Goal: Find specific page/section: Find specific page/section

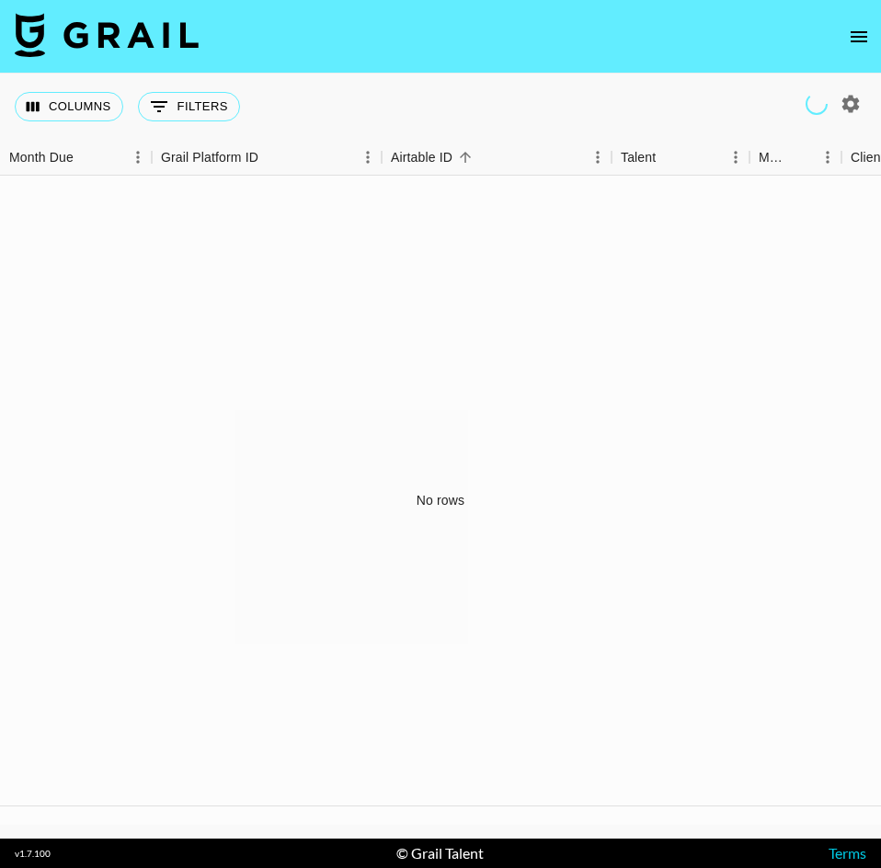
click at [875, 19] on nav at bounding box center [440, 37] width 881 height 74
click at [866, 40] on icon "open drawer" at bounding box center [858, 37] width 22 height 22
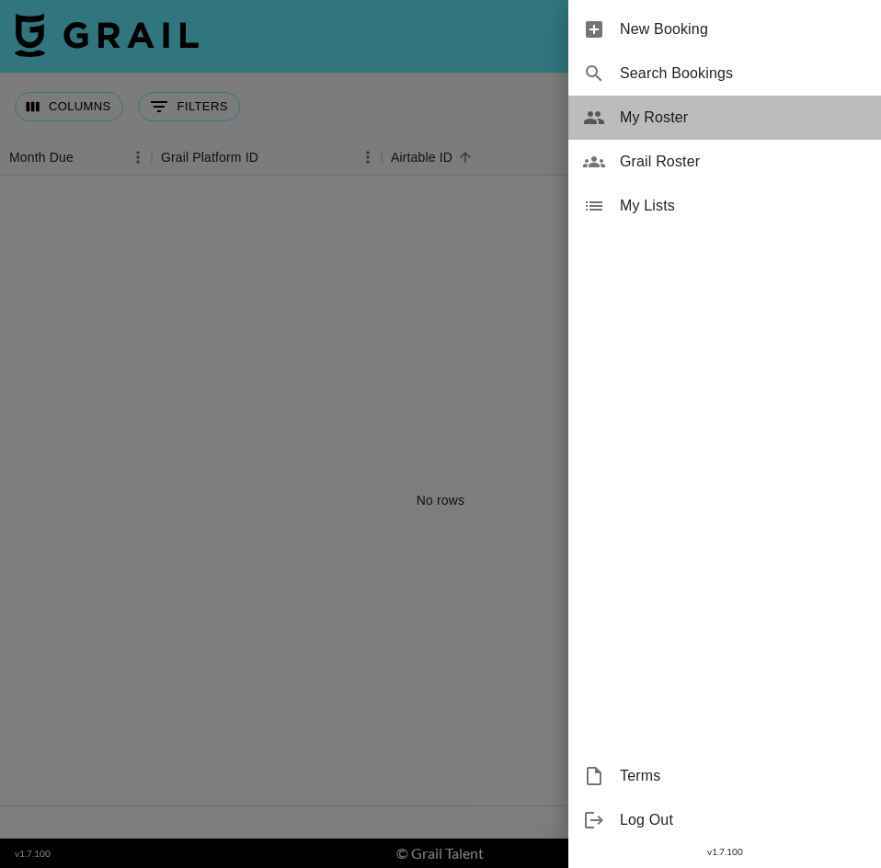
click at [667, 104] on div "My Roster" at bounding box center [724, 118] width 313 height 44
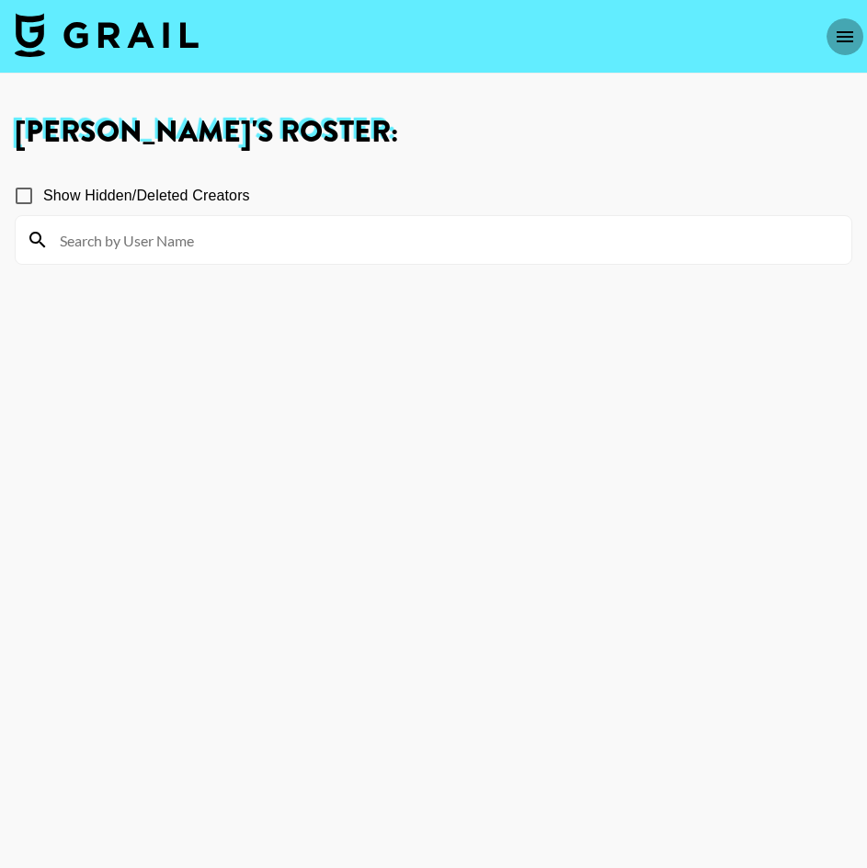
click at [841, 23] on button "open drawer" at bounding box center [844, 36] width 37 height 37
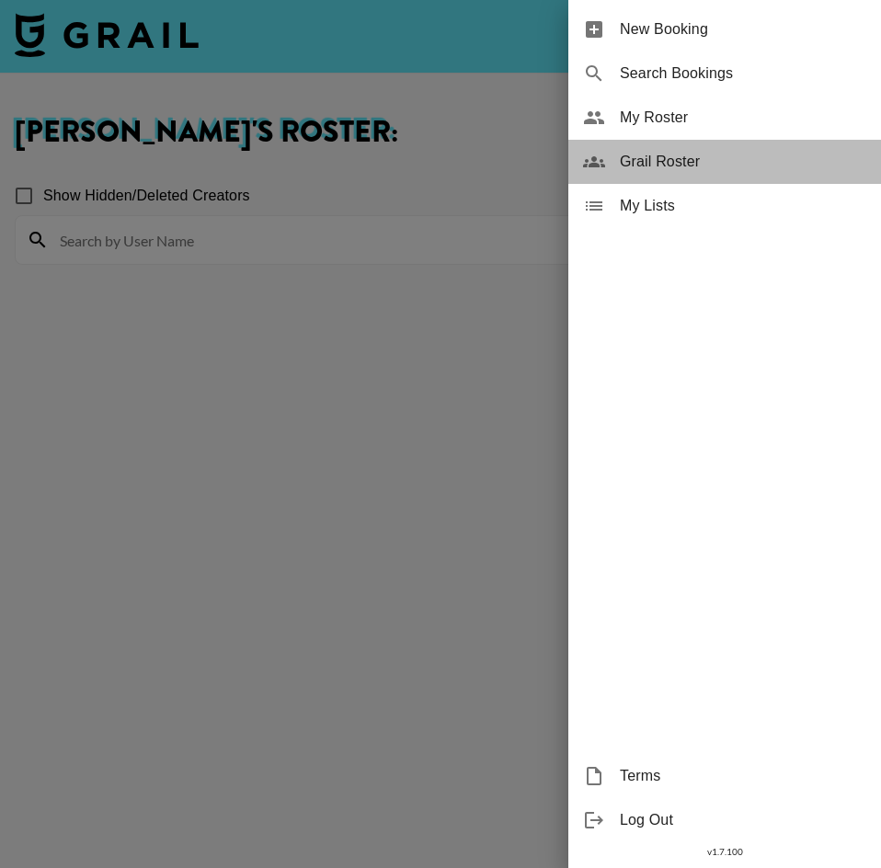
click at [651, 163] on span "Grail Roster" at bounding box center [742, 162] width 246 height 22
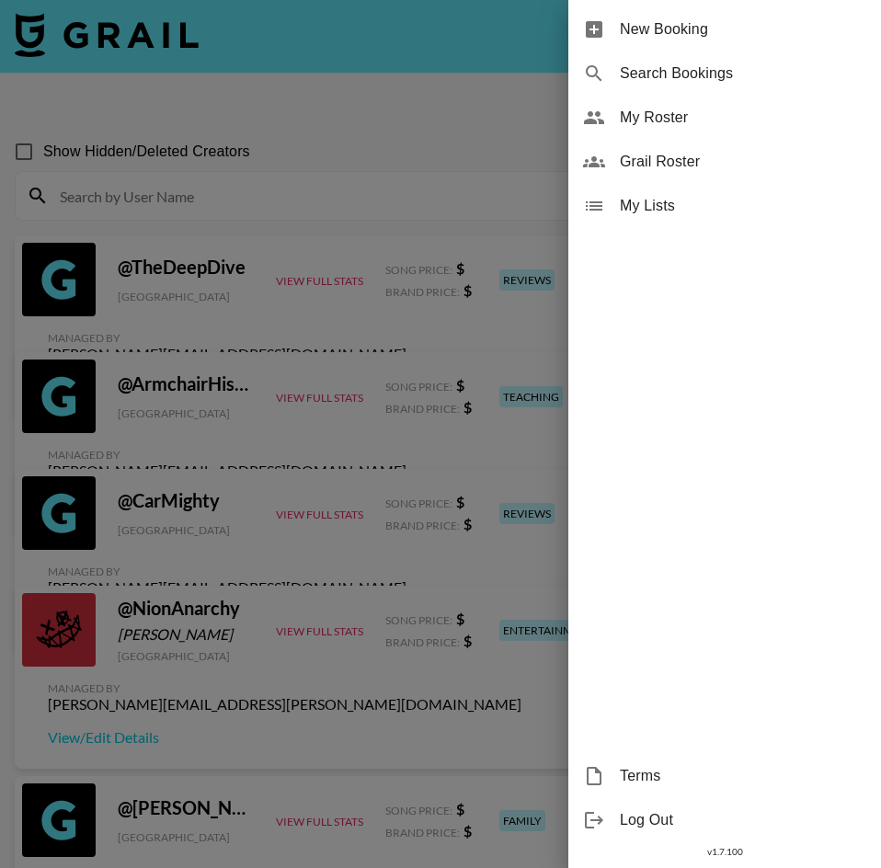
click at [266, 198] on div at bounding box center [440, 434] width 881 height 868
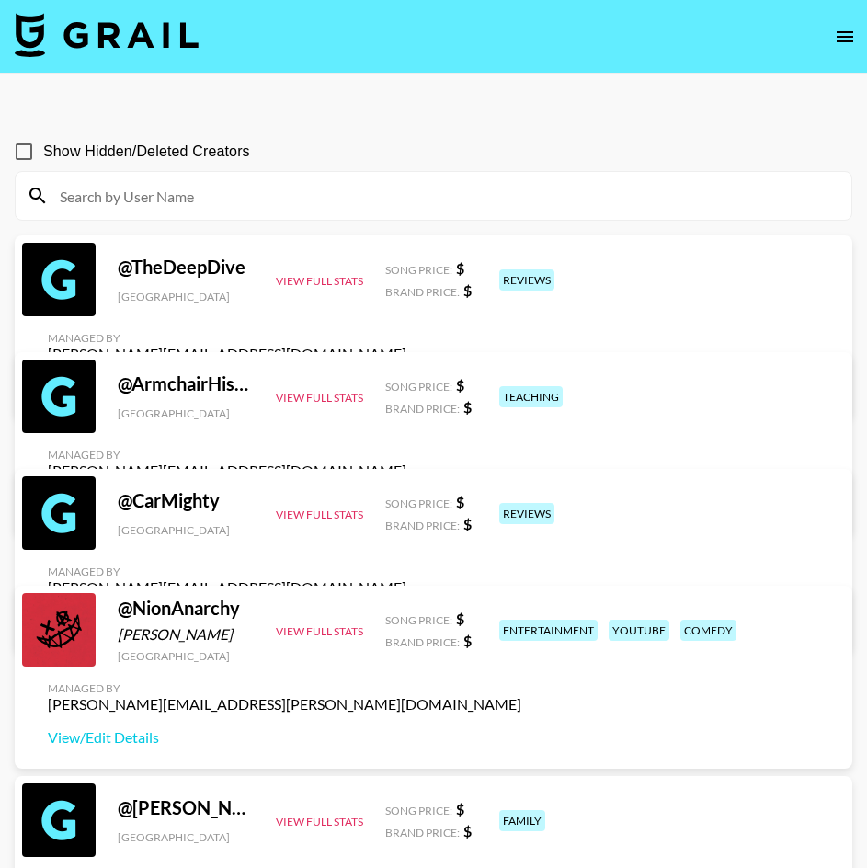
click at [244, 195] on input at bounding box center [444, 195] width 791 height 29
paste input "natalies.[PERSON_NAME]"
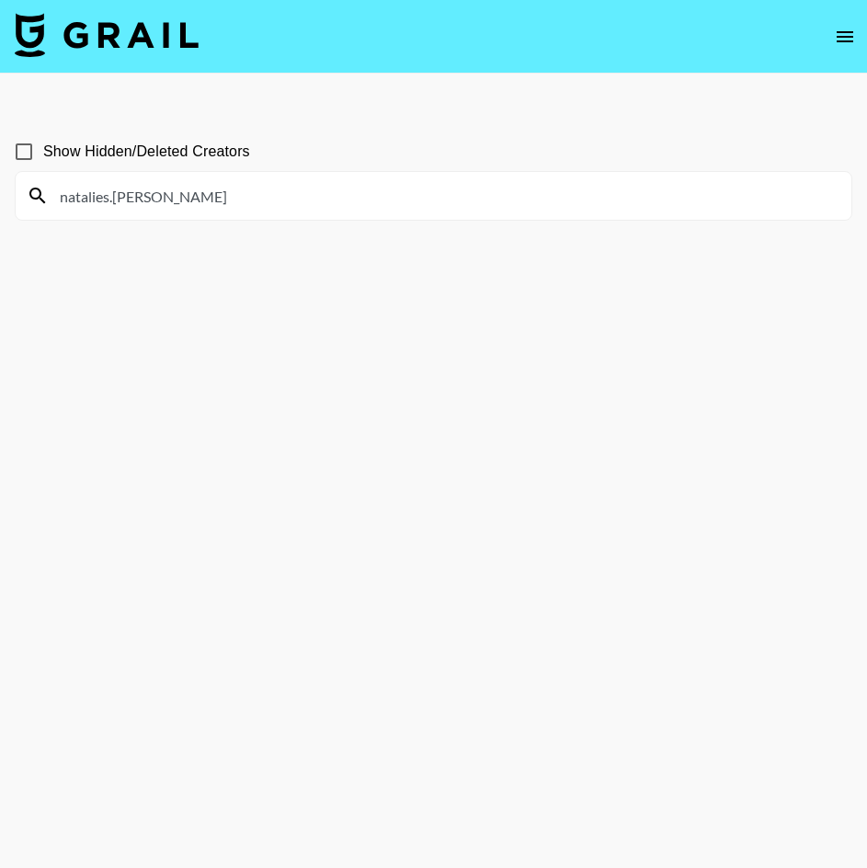
type input "natalies.[PERSON_NAME]"
click at [218, 154] on span "Show Hidden/Deleted Creators" at bounding box center [146, 152] width 207 height 22
click at [43, 154] on input "Show Hidden/Deleted Creators" at bounding box center [24, 151] width 39 height 39
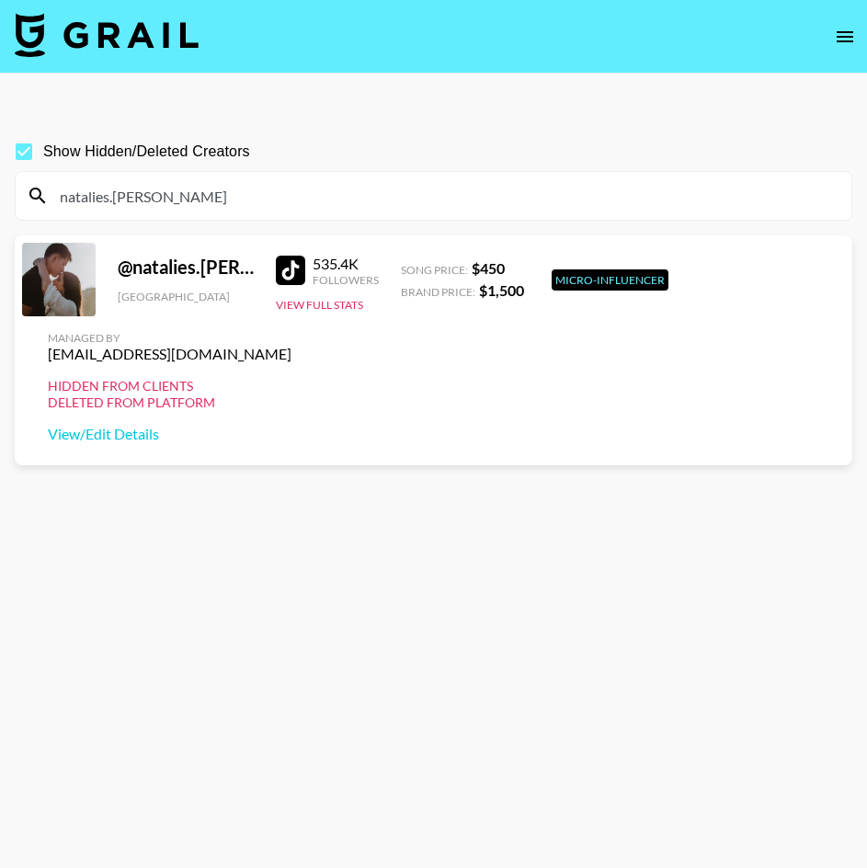
click at [217, 153] on span "Show Hidden/Deleted Creators" at bounding box center [146, 152] width 207 height 22
click at [43, 153] on input "Show Hidden/Deleted Creators" at bounding box center [24, 151] width 39 height 39
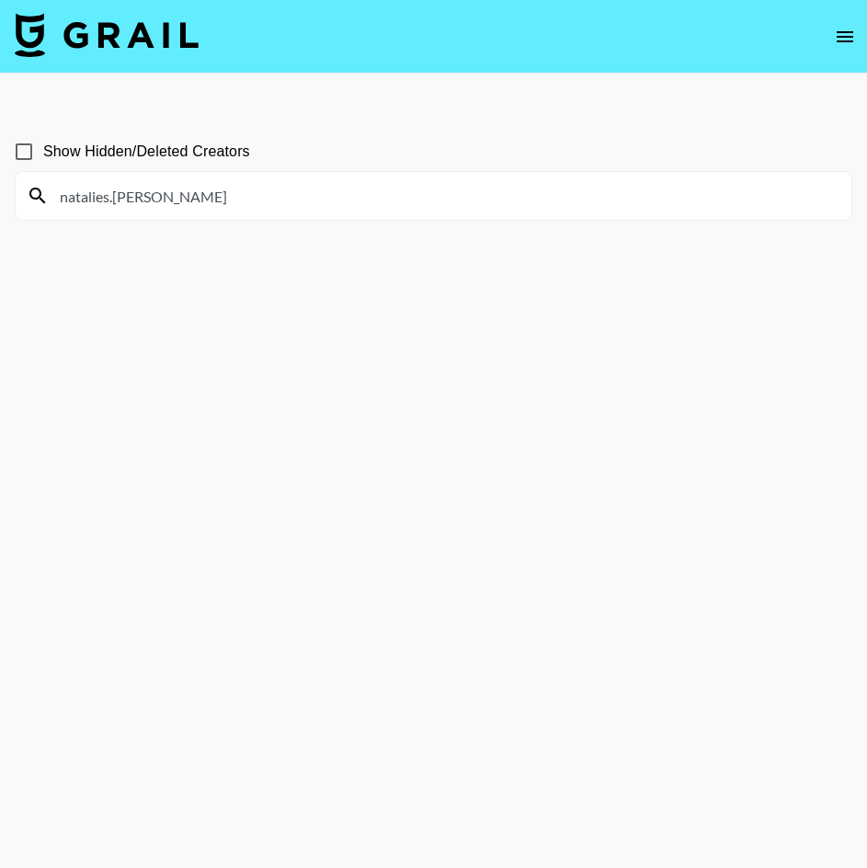
click at [218, 159] on span "Show Hidden/Deleted Creators" at bounding box center [146, 152] width 207 height 22
click at [43, 159] on input "Show Hidden/Deleted Creators" at bounding box center [24, 151] width 39 height 39
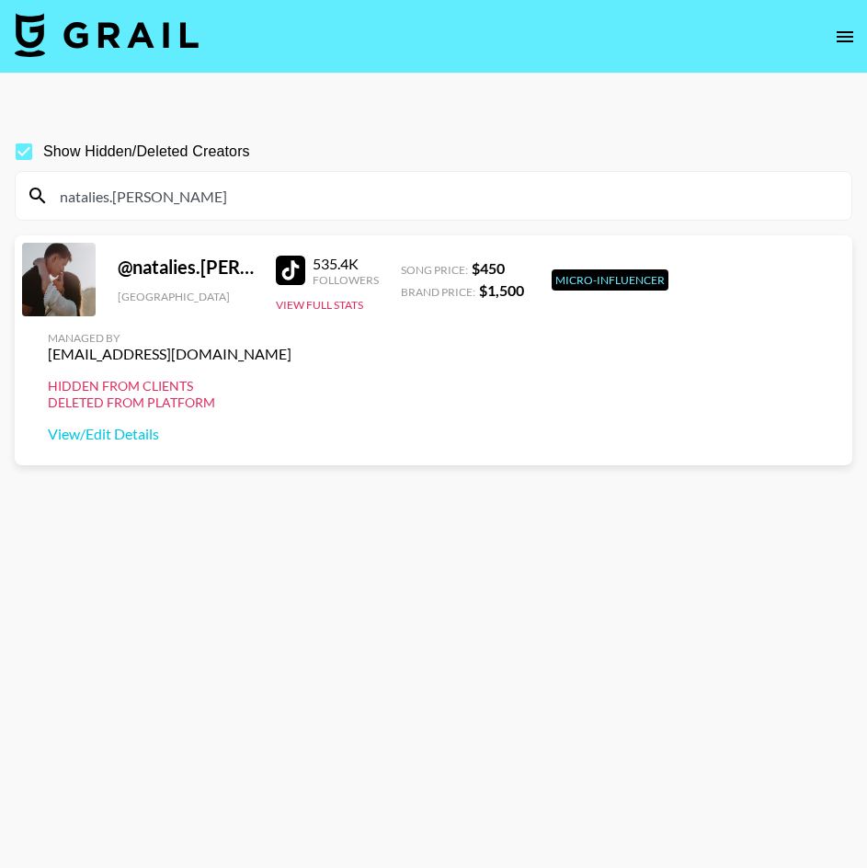
click at [95, 157] on span "Show Hidden/Deleted Creators" at bounding box center [146, 152] width 207 height 22
click at [43, 157] on input "Show Hidden/Deleted Creators" at bounding box center [24, 151] width 39 height 39
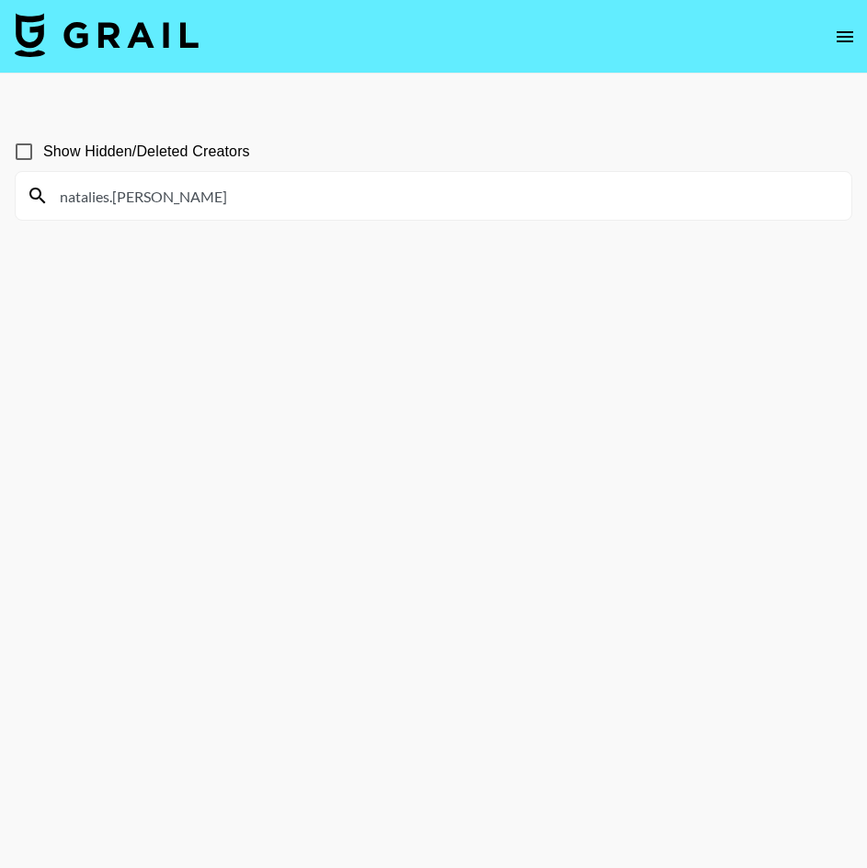
click at [186, 162] on span "Show Hidden/Deleted Creators" at bounding box center [146, 152] width 207 height 22
click at [43, 162] on input "Show Hidden/Deleted Creators" at bounding box center [24, 151] width 39 height 39
checkbox input "true"
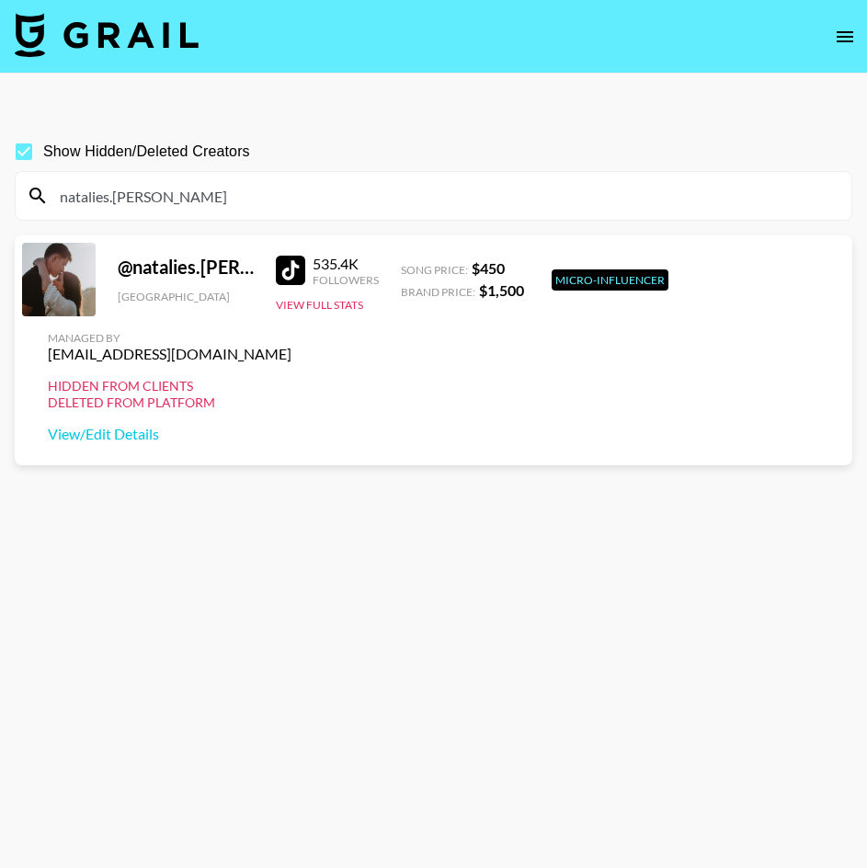
click at [199, 186] on input "natalies.[PERSON_NAME]" at bounding box center [444, 195] width 791 height 29
paste input "lisarguedas"
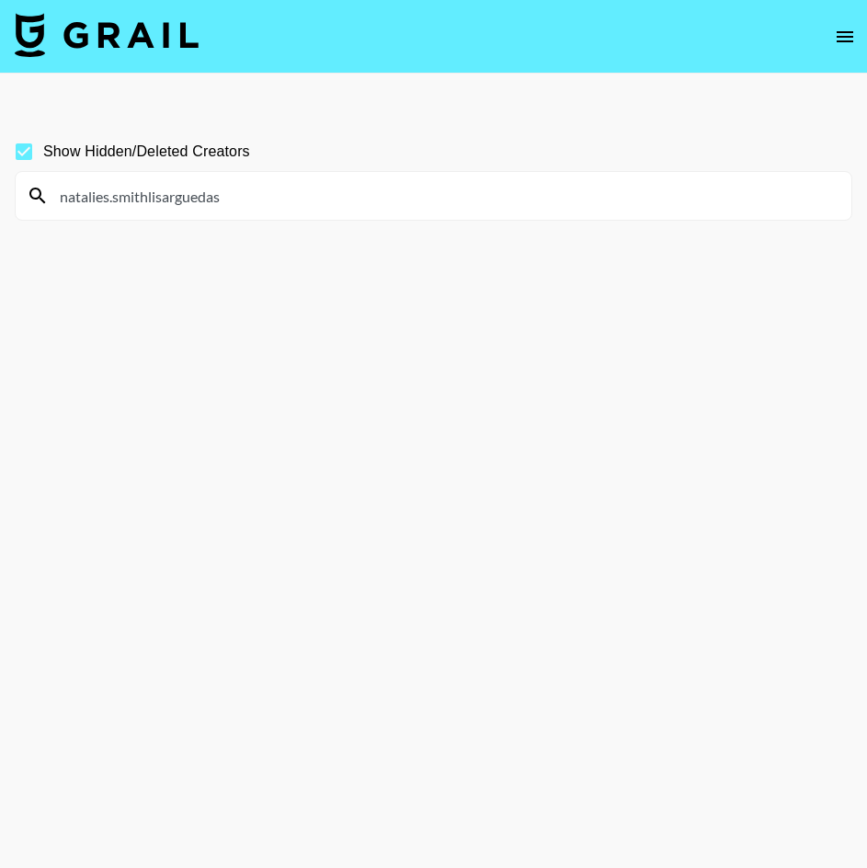
drag, startPoint x: 214, startPoint y: 198, endPoint x: -17, endPoint y: 201, distance: 230.7
click at [0, 201] on html "Show Hidden/Deleted Creators natalies.smithlisarguedas v 1.7.100 © Grail Talent…" at bounding box center [433, 478] width 867 height 956
paste input
type input "l"
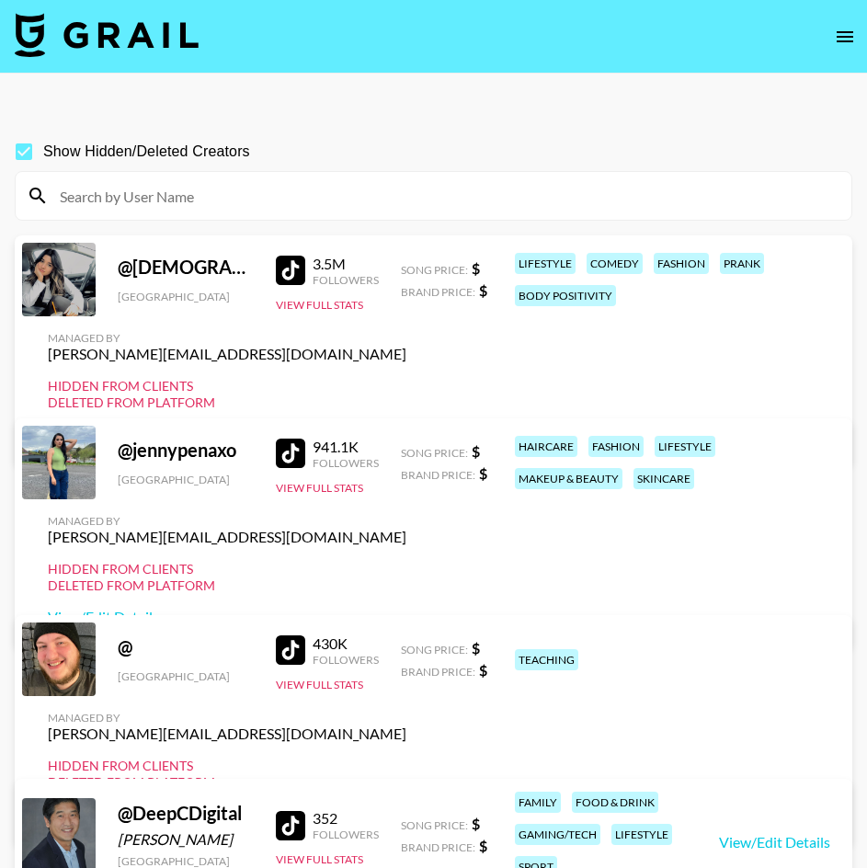
click at [224, 199] on input at bounding box center [444, 195] width 791 height 29
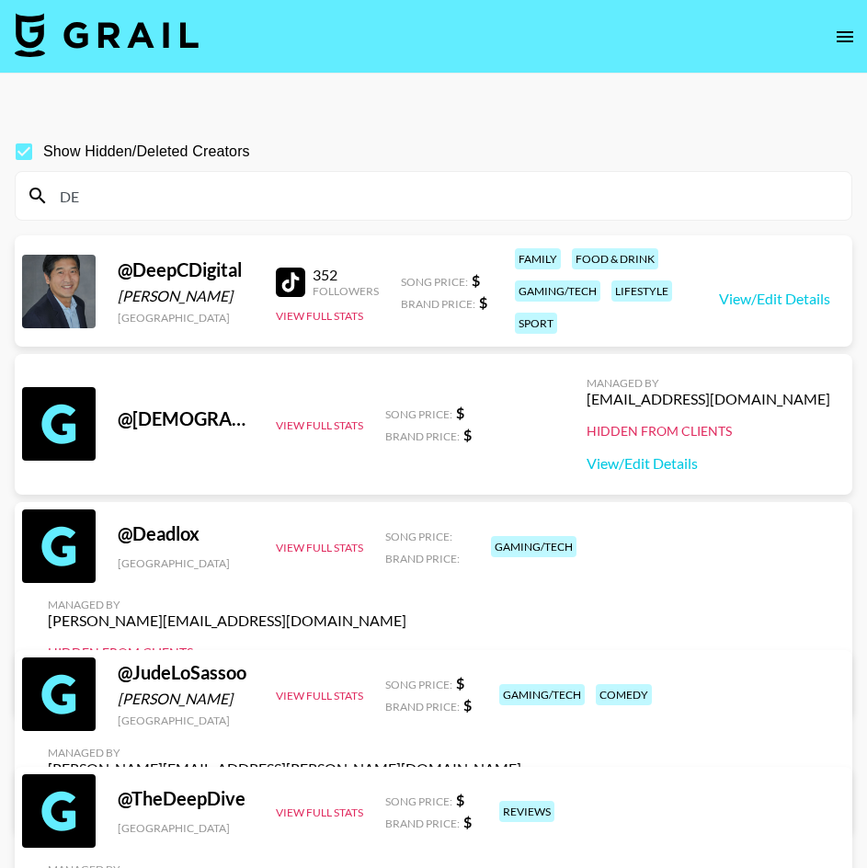
type input "D"
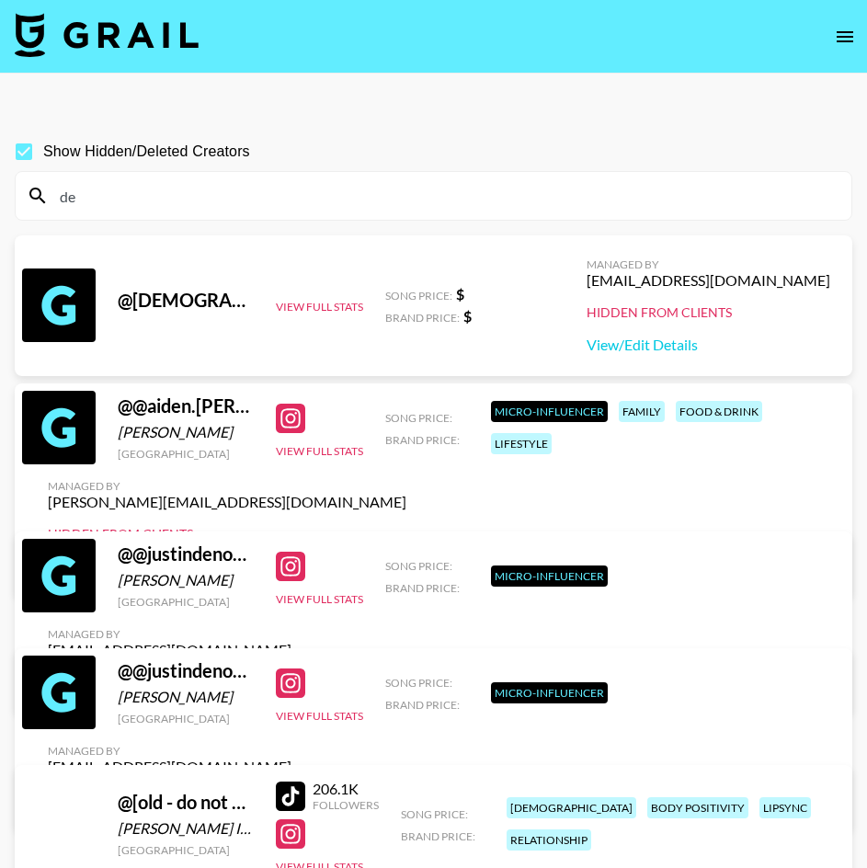
type input "d"
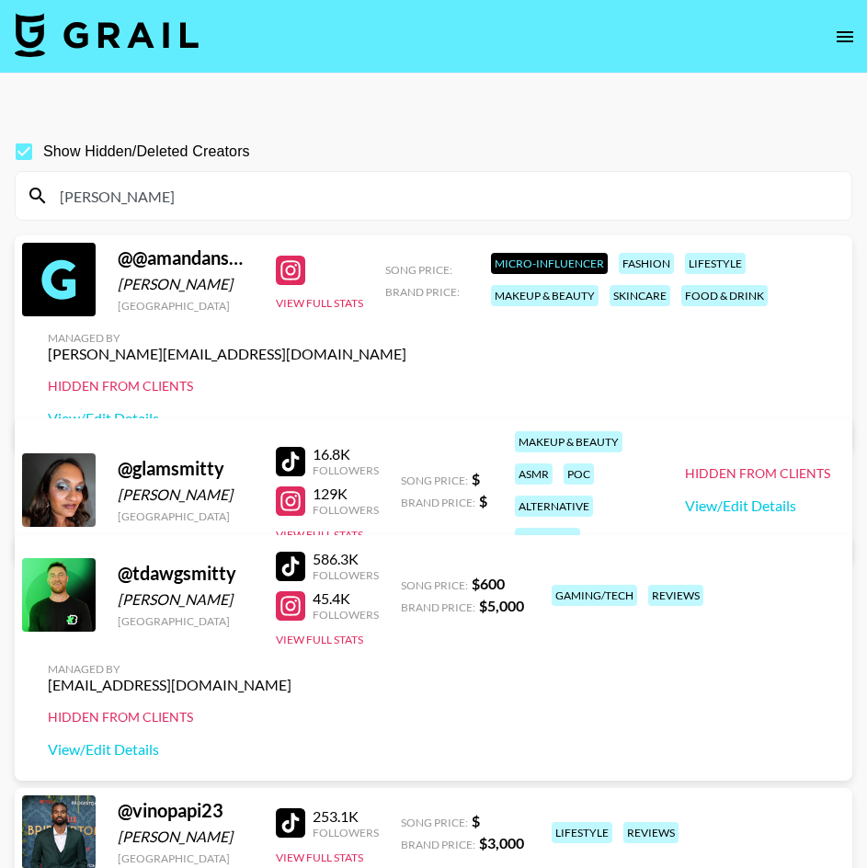
drag, startPoint x: 56, startPoint y: 186, endPoint x: -8, endPoint y: 182, distance: 64.4
click at [0, 182] on html "Show Hidden/Deleted Creators [PERSON_NAME] @ @amandansmitthh [PERSON_NAME] [GEO…" at bounding box center [433, 526] width 867 height 1053
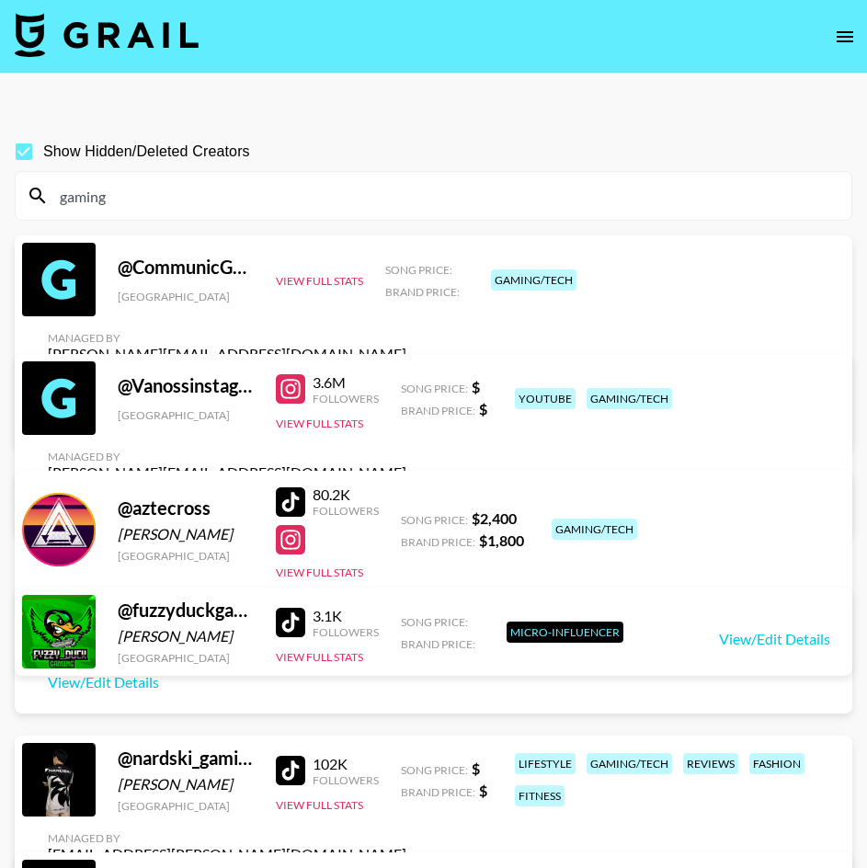
type input "gaming"
click at [69, 150] on span "Show Hidden/Deleted Creators" at bounding box center [146, 152] width 207 height 22
click at [43, 150] on input "Show Hidden/Deleted Creators" at bounding box center [24, 151] width 39 height 39
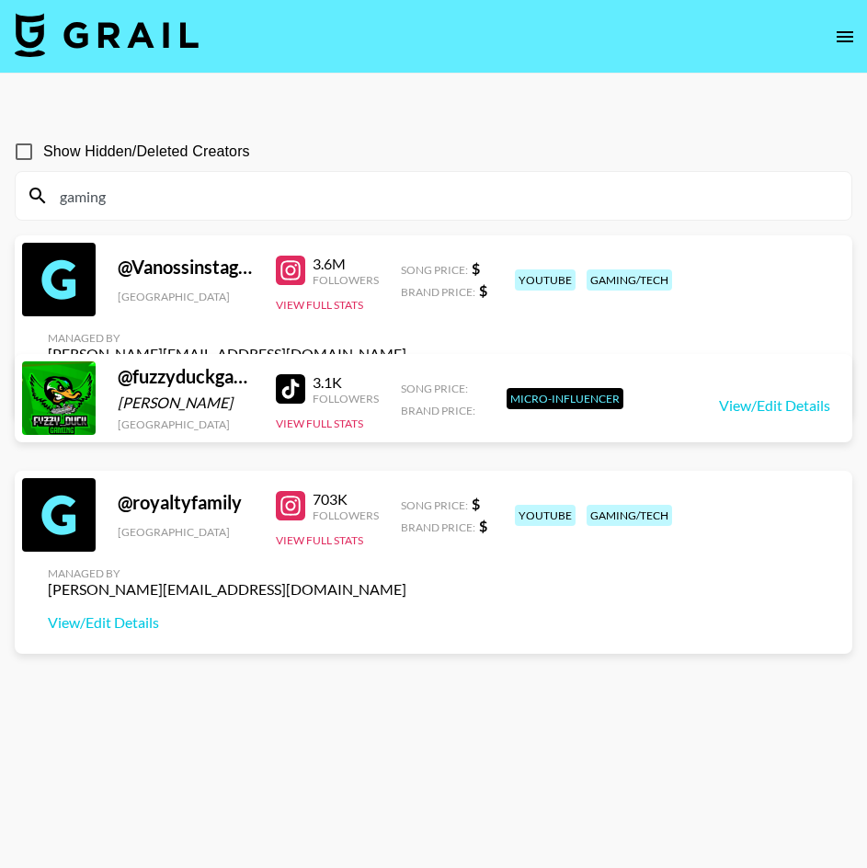
click at [358, 313] on div "3.6M Followers View Full Stats" at bounding box center [327, 279] width 103 height 65
click at [355, 312] on button "View Full Stats" at bounding box center [319, 305] width 87 height 14
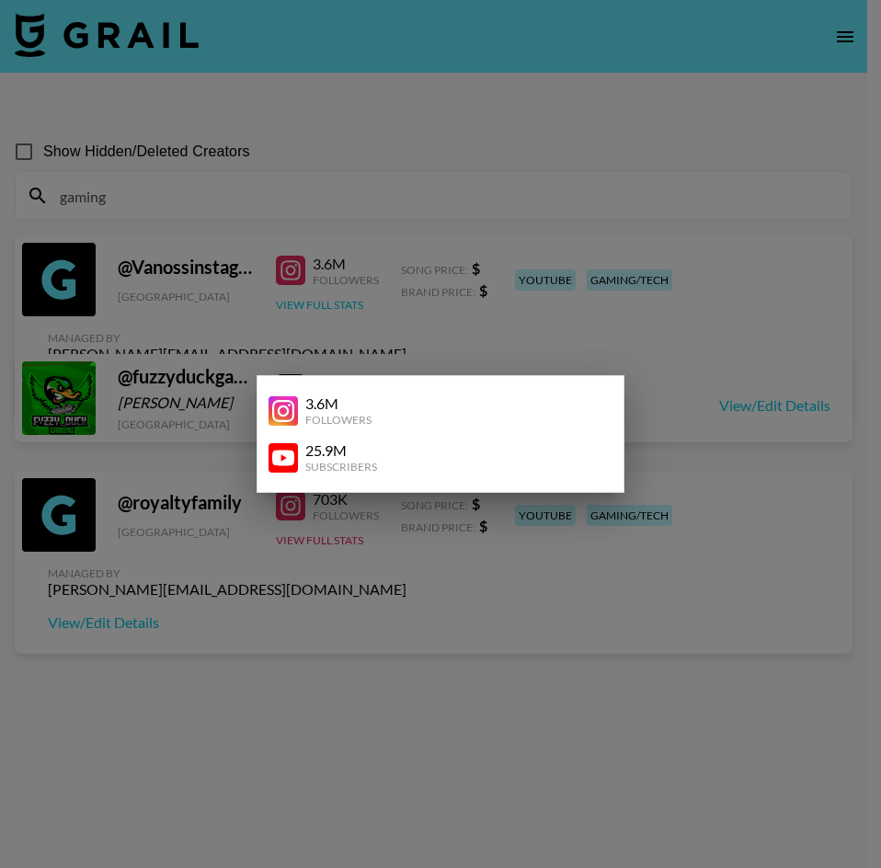
click at [356, 318] on div at bounding box center [440, 434] width 881 height 868
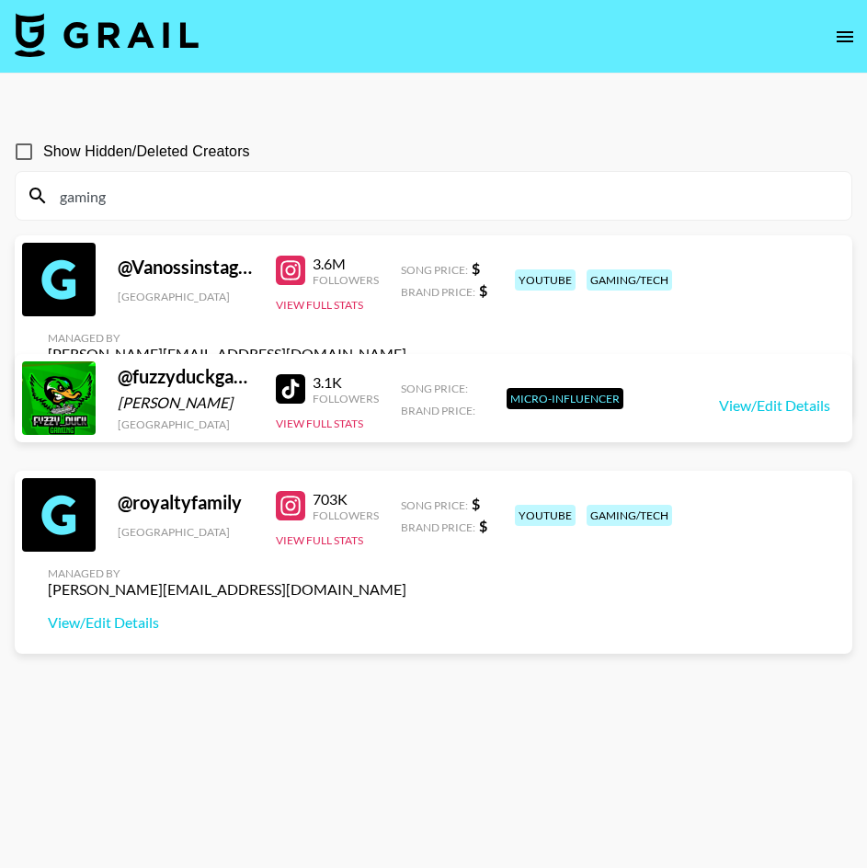
click at [406, 378] on link "View/Edit Details" at bounding box center [227, 387] width 358 height 18
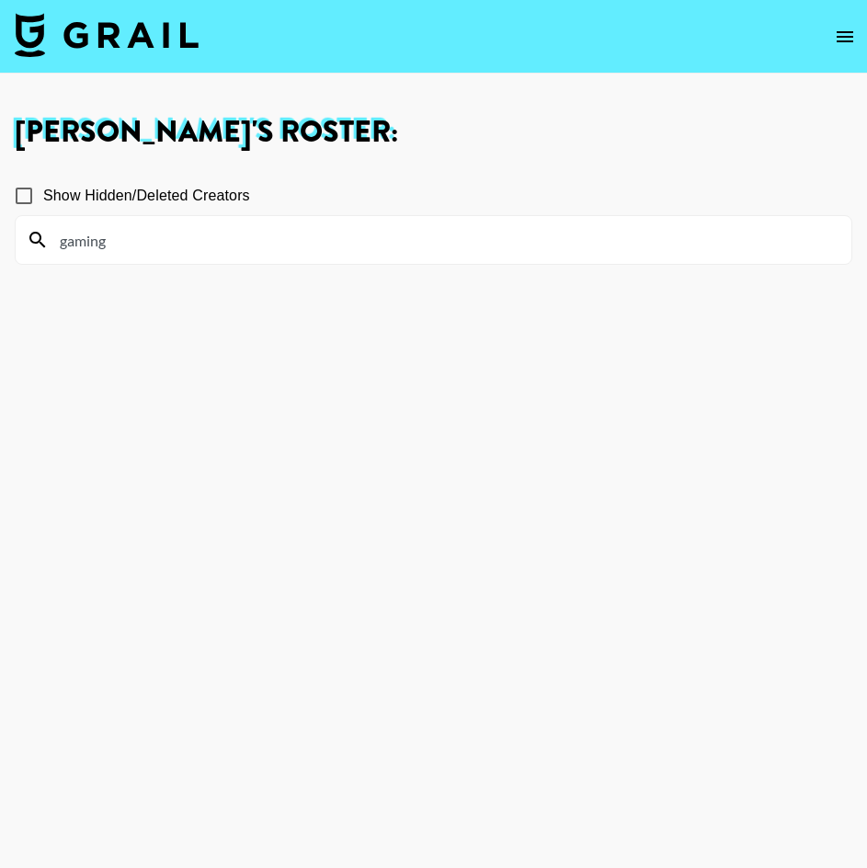
click at [84, 192] on span "Show Hidden/Deleted Creators" at bounding box center [146, 196] width 207 height 22
click at [43, 192] on input "Show Hidden/Deleted Creators" at bounding box center [24, 195] width 39 height 39
checkbox input "true"
click at [230, 236] on input "gaming" at bounding box center [444, 239] width 791 height 29
paste input "serenttaaa"
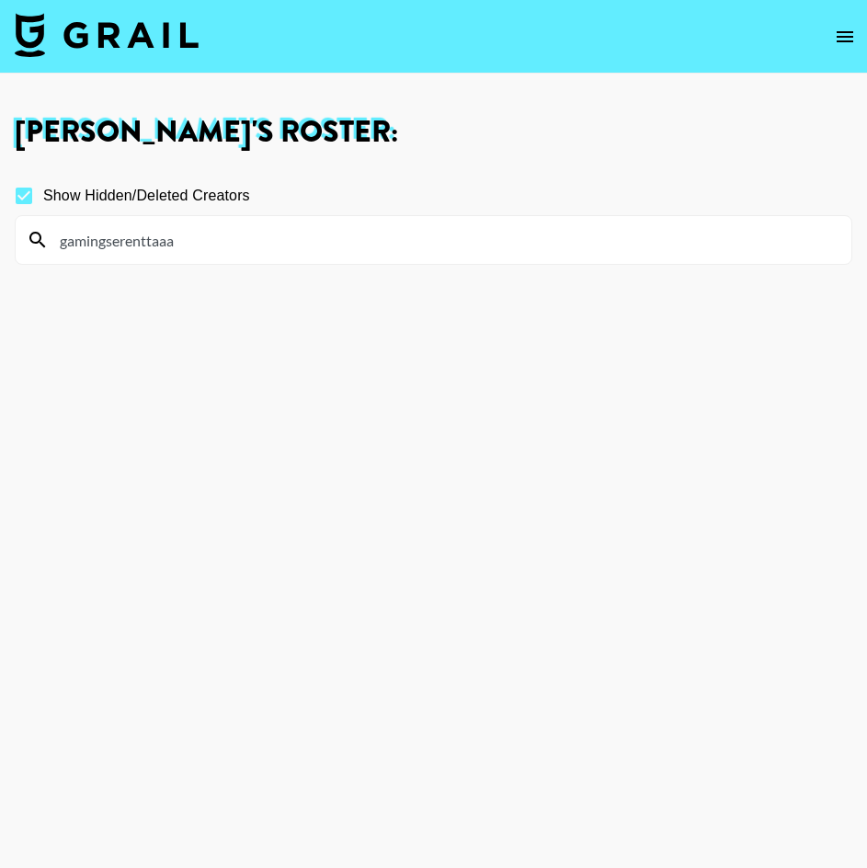
drag, startPoint x: 131, startPoint y: 228, endPoint x: 10, endPoint y: 229, distance: 120.4
click at [14, 229] on div "[PERSON_NAME] 's Roster: Show Hidden/Deleted Creators gamingserenttaaa" at bounding box center [433, 500] width 867 height 765
paste input
drag, startPoint x: 156, startPoint y: 215, endPoint x: 164, endPoint y: 233, distance: 18.9
click at [159, 224] on section "serenttaaa" at bounding box center [433, 240] width 837 height 50
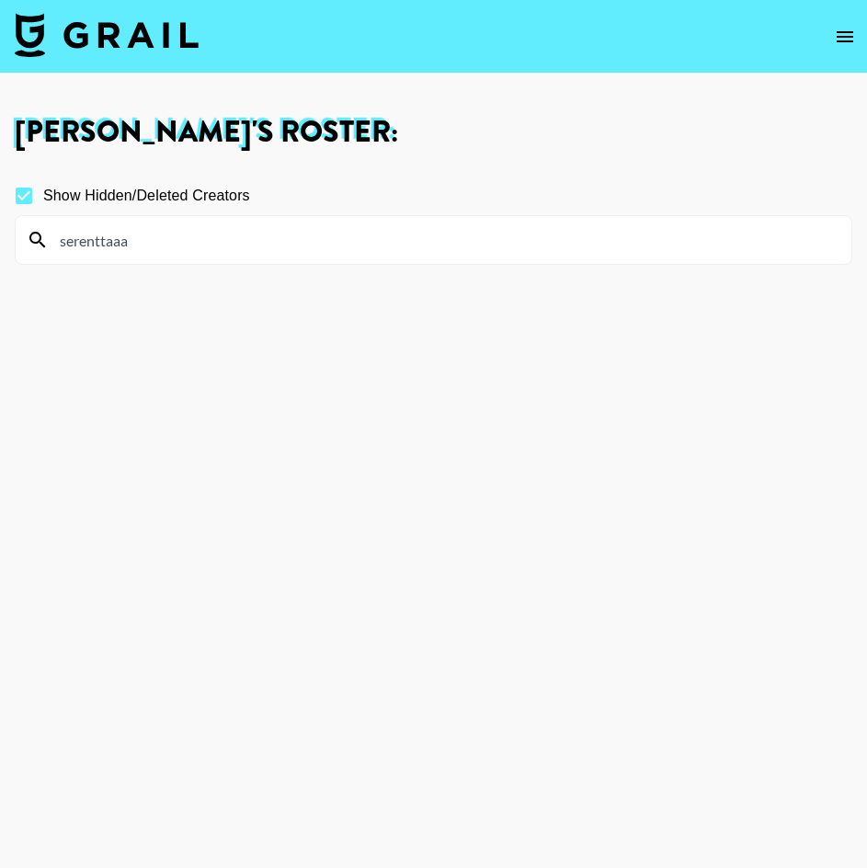
click at [165, 241] on input "serenttaaa" at bounding box center [444, 239] width 791 height 29
type input "s"
paste input "hanakanazu"
type input "hanakanazu"
click at [176, 200] on span "Show Hidden/Deleted Creators" at bounding box center [146, 196] width 207 height 22
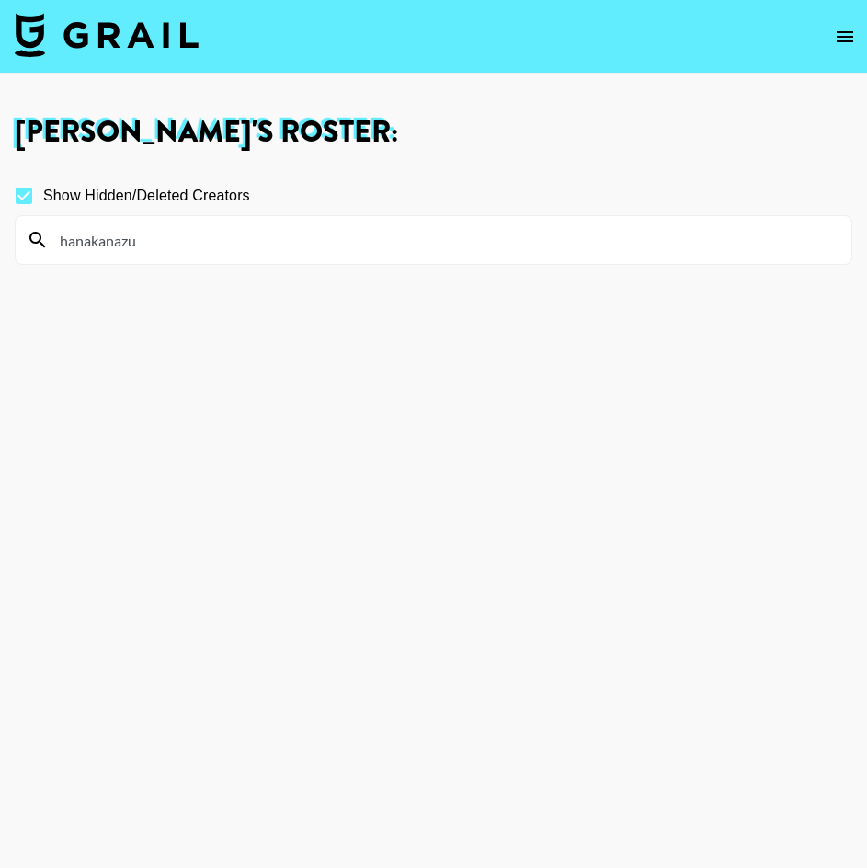
click at [43, 200] on input "Show Hidden/Deleted Creators" at bounding box center [24, 195] width 39 height 39
click at [176, 200] on span "Show Hidden/Deleted Creators" at bounding box center [146, 196] width 207 height 22
click at [43, 200] on input "Show Hidden/Deleted Creators" at bounding box center [24, 195] width 39 height 39
checkbox input "true"
click at [179, 241] on input "hanakanazu" at bounding box center [444, 239] width 791 height 29
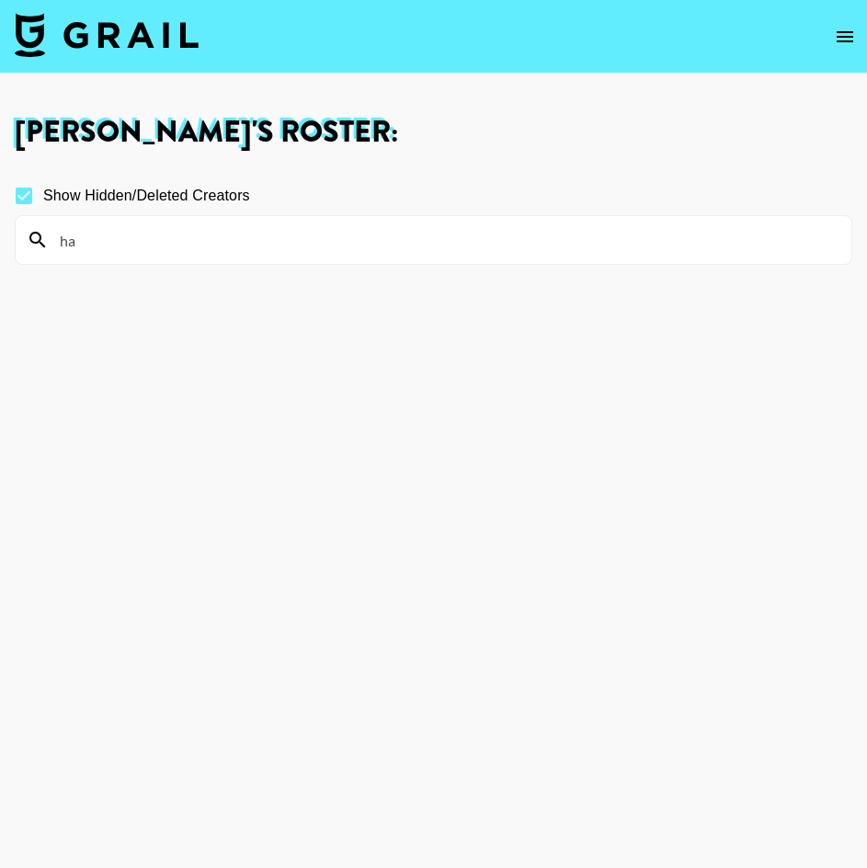
type input "h"
click at [832, 37] on button "open drawer" at bounding box center [844, 36] width 37 height 37
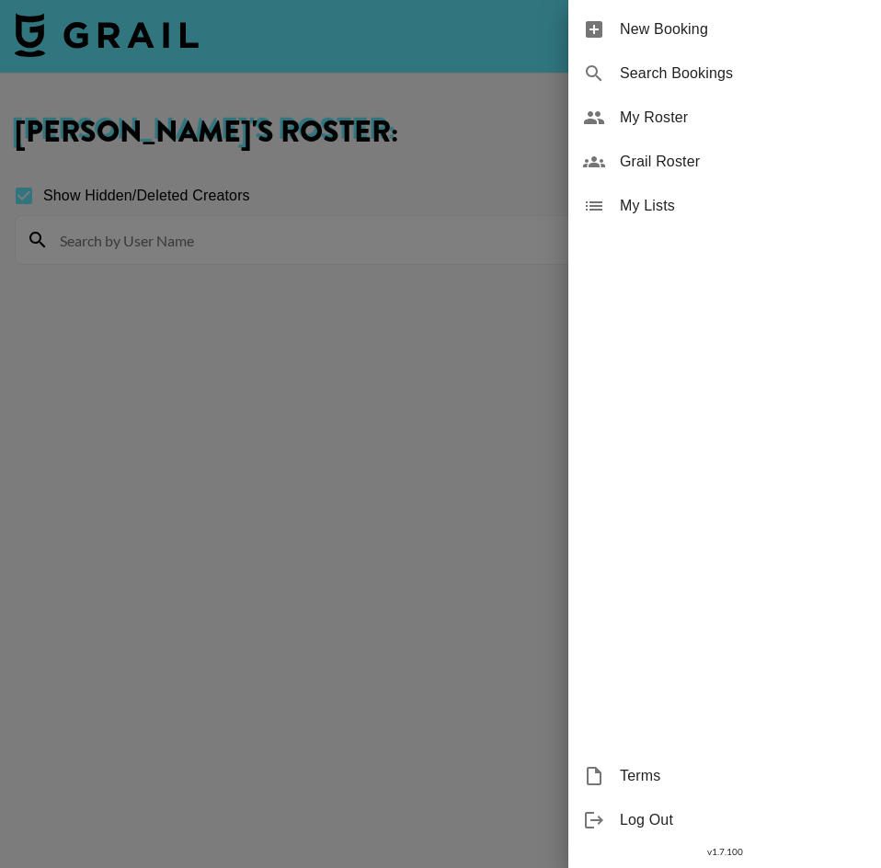
click at [715, 160] on span "Grail Roster" at bounding box center [742, 162] width 246 height 22
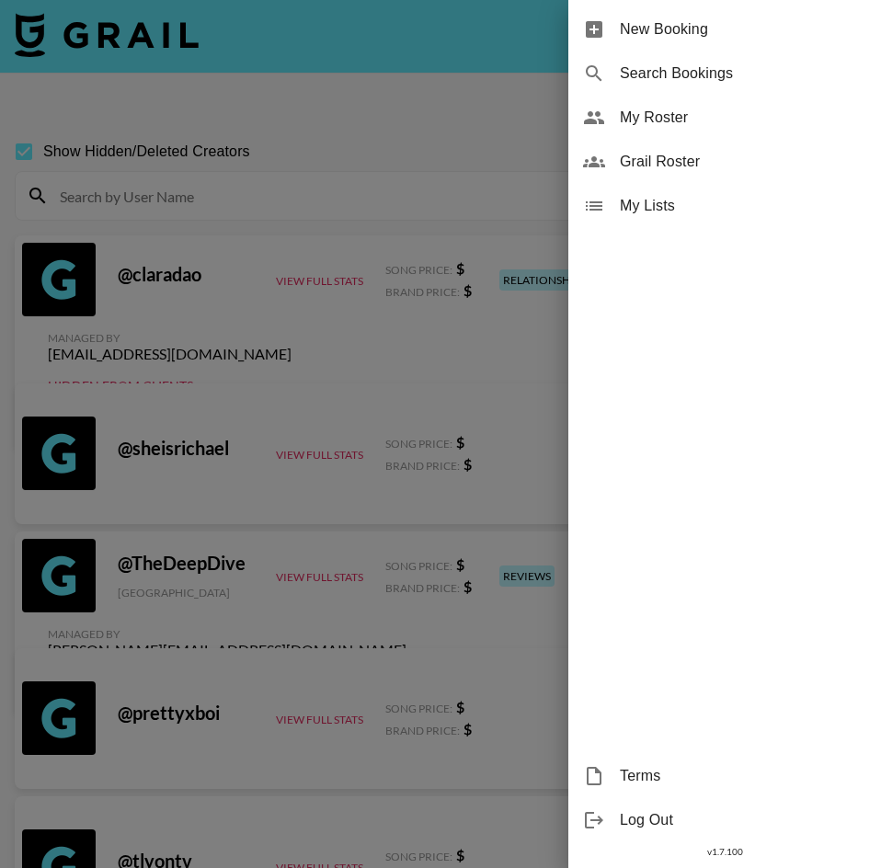
click at [415, 94] on div at bounding box center [440, 434] width 881 height 868
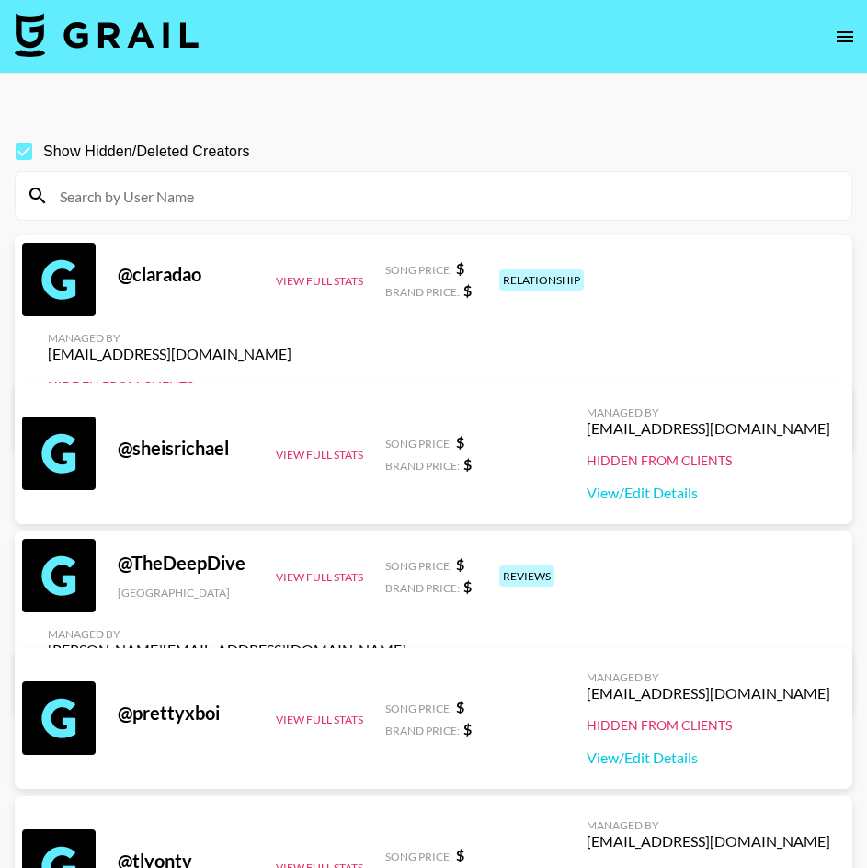
click at [150, 196] on input at bounding box center [444, 195] width 791 height 29
paste input "hanakanazu"
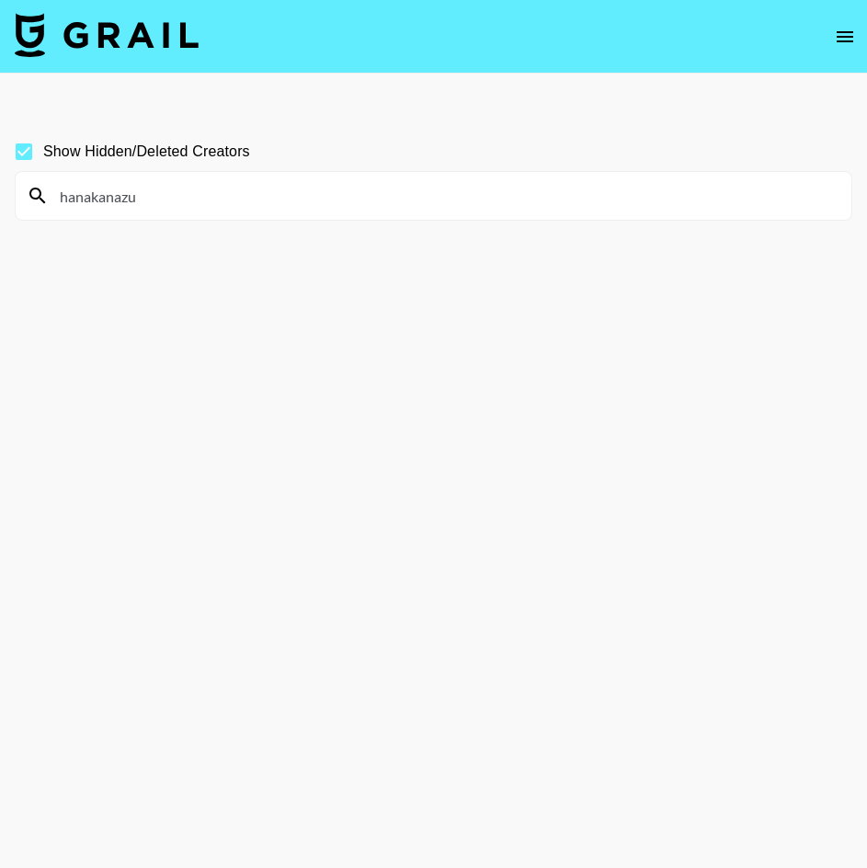
type input "hanakanazu"
click at [70, 154] on span "Show Hidden/Deleted Creators" at bounding box center [146, 152] width 207 height 22
click at [43, 154] on input "Show Hidden/Deleted Creators" at bounding box center [24, 151] width 39 height 39
click at [70, 154] on span "Show Hidden/Deleted Creators" at bounding box center [146, 152] width 207 height 22
click at [43, 154] on input "Show Hidden/Deleted Creators" at bounding box center [24, 151] width 39 height 39
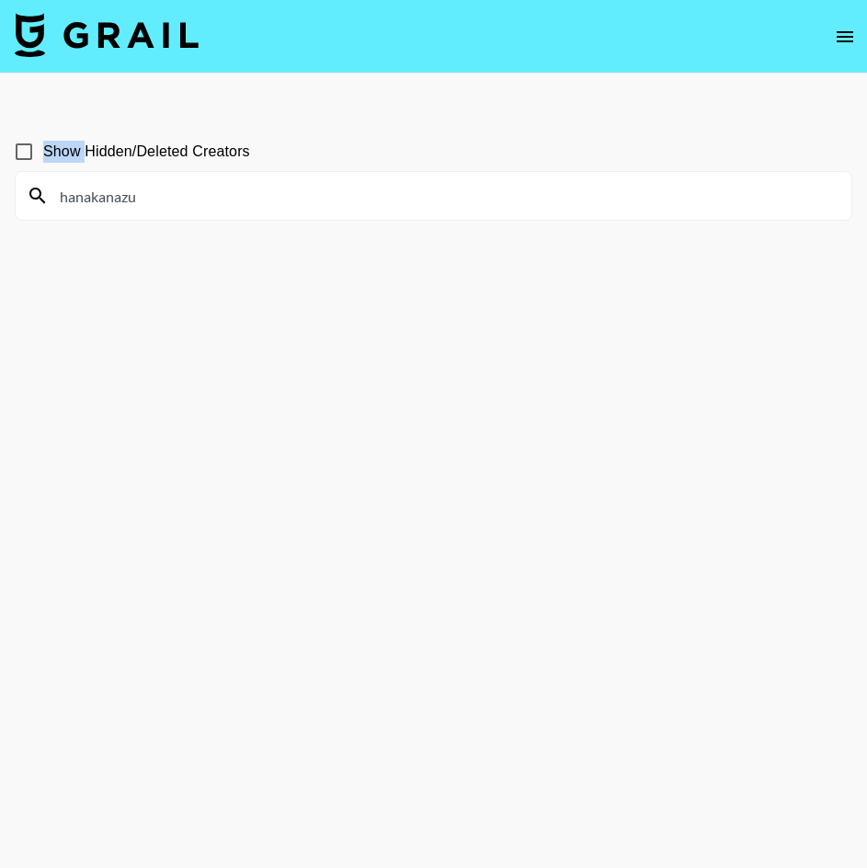
checkbox input "true"
click at [146, 206] on input "hanakanazu" at bounding box center [444, 195] width 791 height 29
drag, startPoint x: 201, startPoint y: 201, endPoint x: 17, endPoint y: 178, distance: 185.3
click at [19, 179] on div "hanakanazu" at bounding box center [433, 196] width 835 height 48
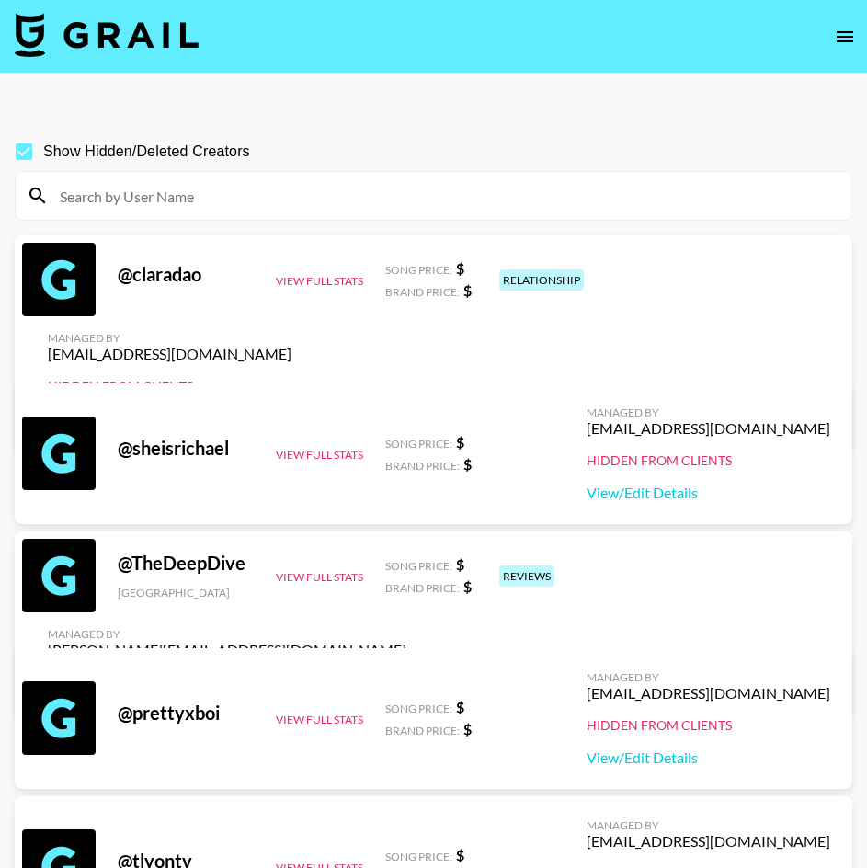
click at [236, 206] on input at bounding box center [444, 195] width 791 height 29
paste input "grannyfawn"
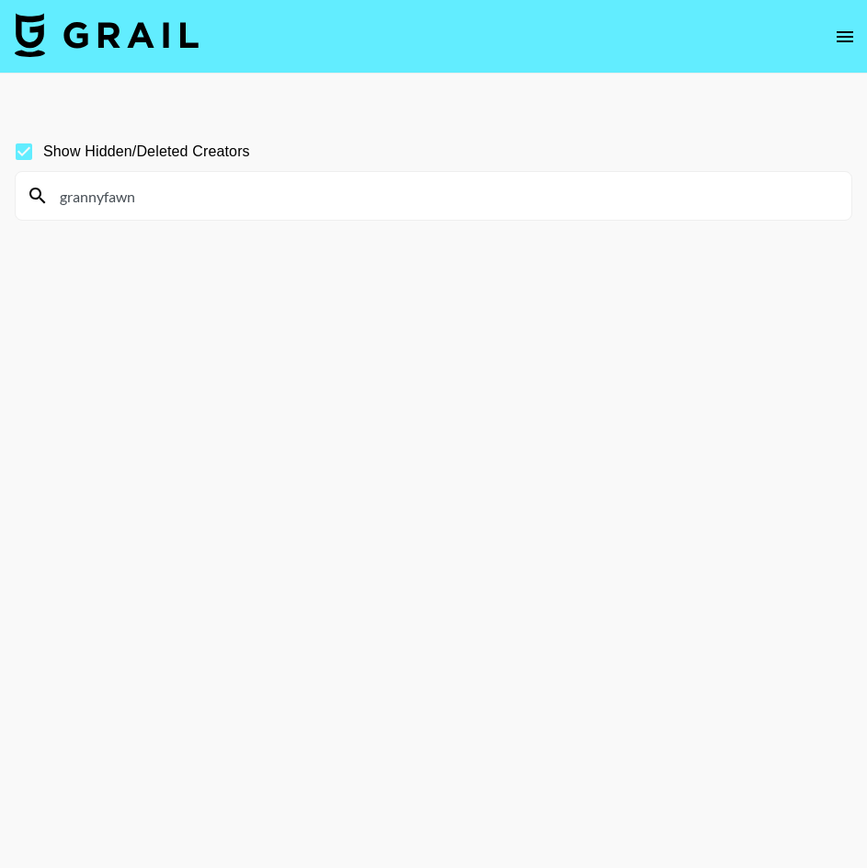
drag, startPoint x: 191, startPoint y: 202, endPoint x: 67, endPoint y: 199, distance: 124.1
click at [67, 199] on input "grannyfawn" at bounding box center [444, 195] width 791 height 29
type input "g"
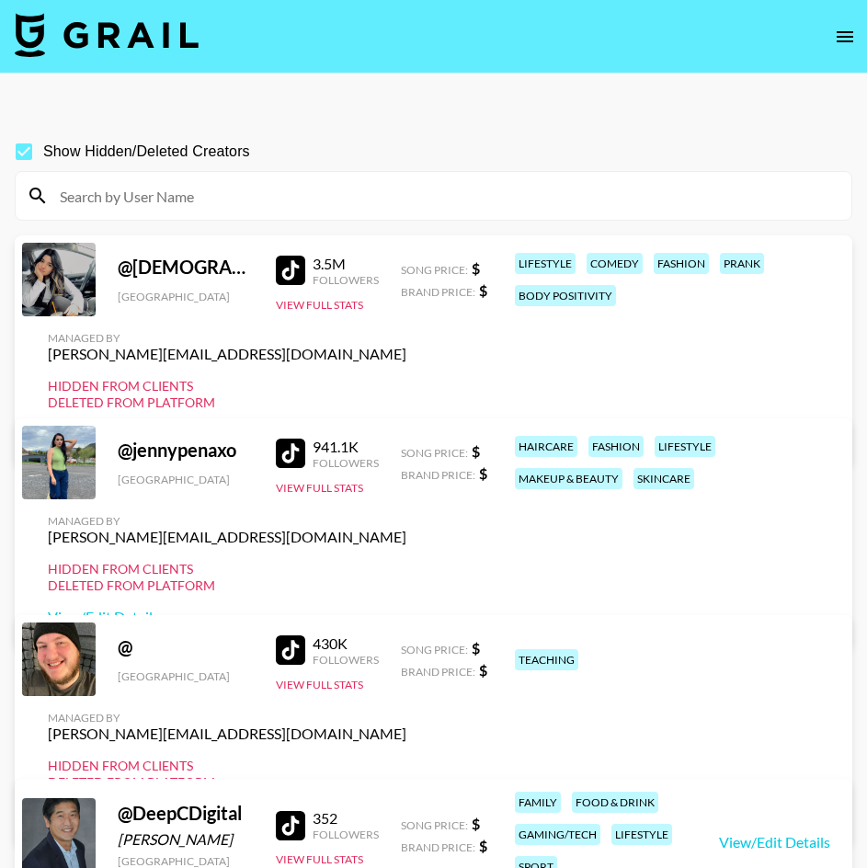
paste input "theglownarrative"
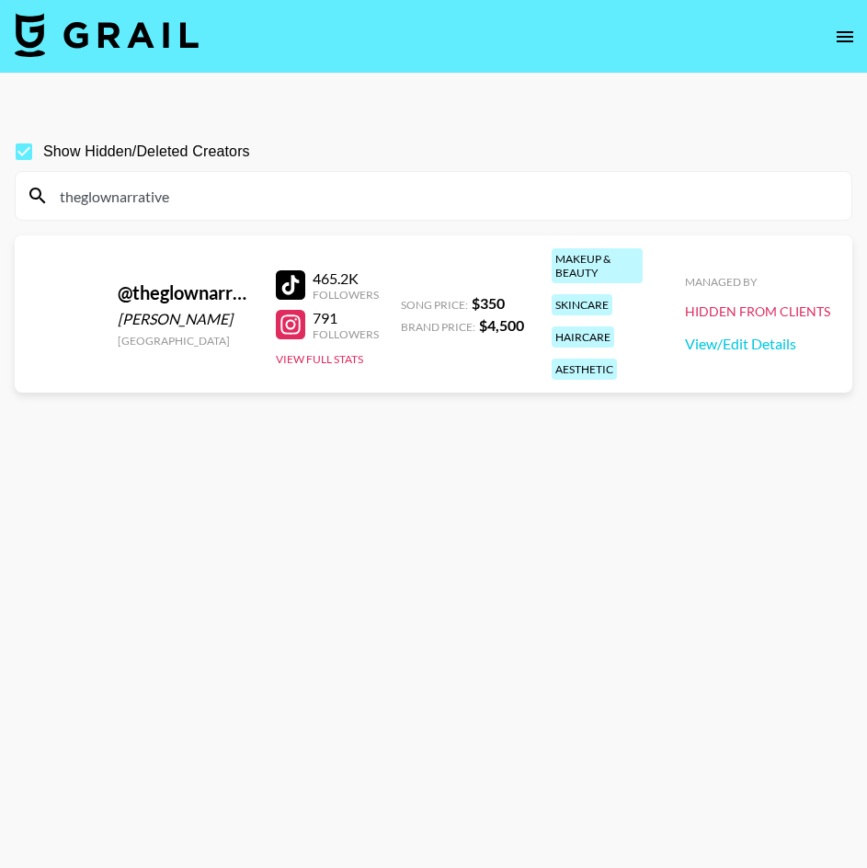
type input "theglownarrative"
drag, startPoint x: 176, startPoint y: 194, endPoint x: 2, endPoint y: 203, distance: 174.0
click at [15, 202] on section "theglownarrative" at bounding box center [433, 196] width 837 height 50
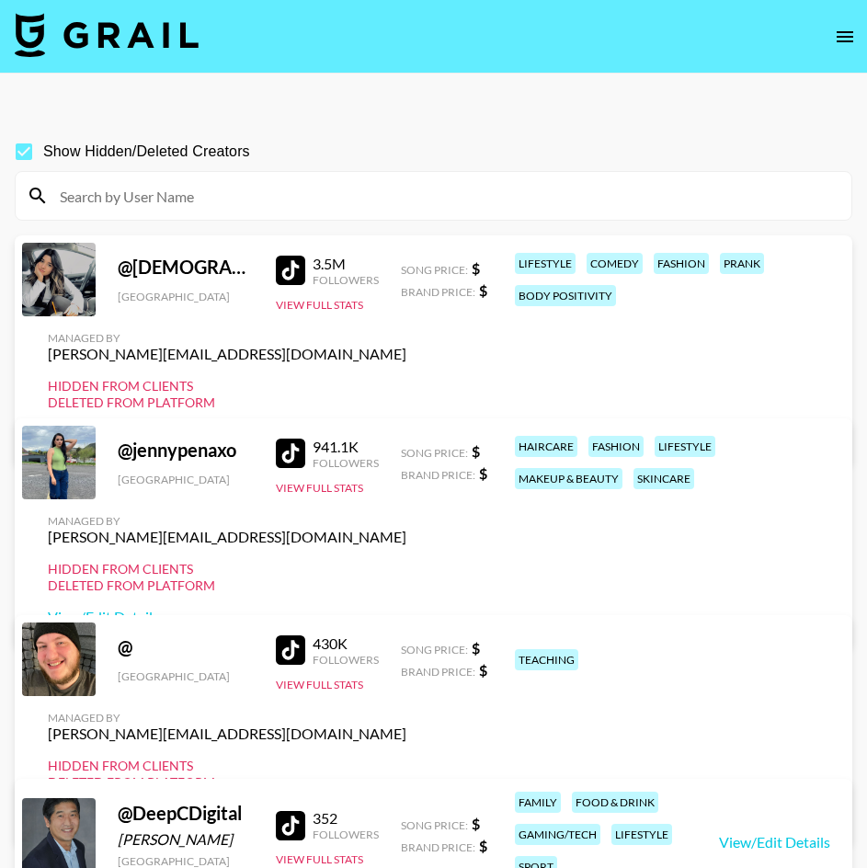
paste input "travannaquang"
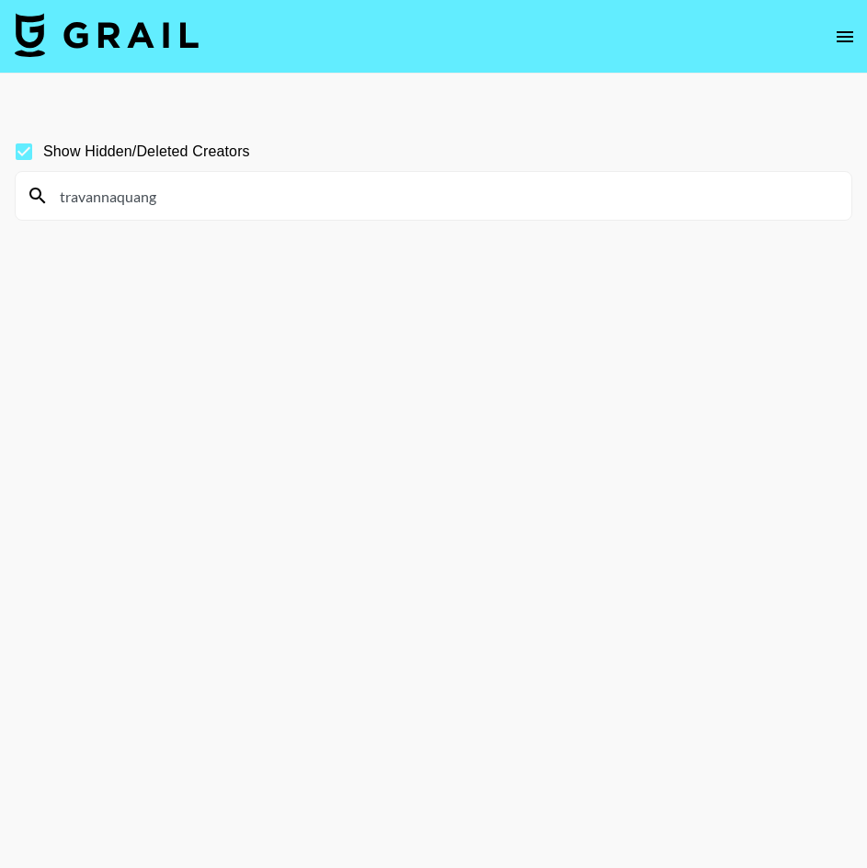
type input "travannaquang"
drag, startPoint x: 182, startPoint y: 189, endPoint x: 10, endPoint y: 188, distance: 171.9
click at [22, 186] on div "travannaquang" at bounding box center [433, 196] width 835 height 48
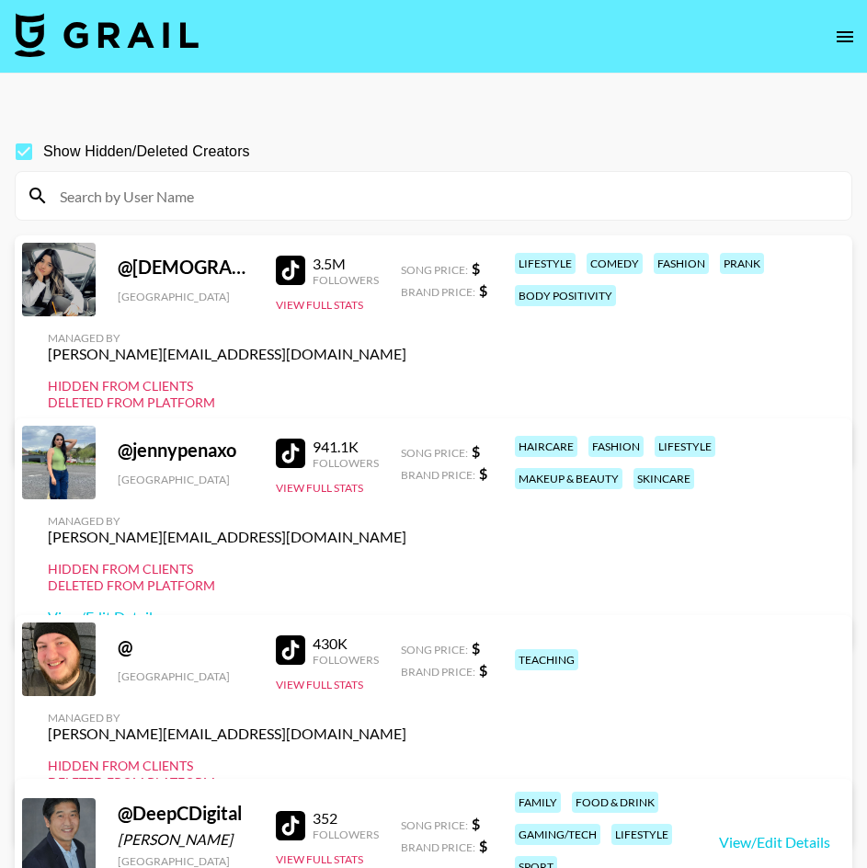
paste input "nanalovesbeauty8"
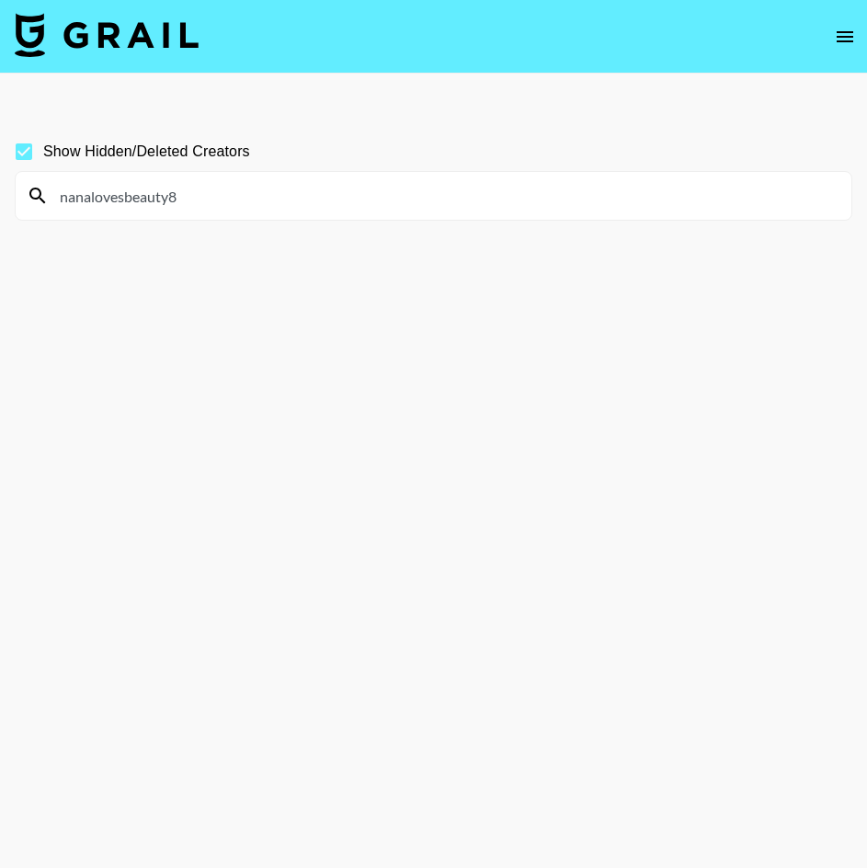
type input "nanalovesbeauty8"
drag, startPoint x: 208, startPoint y: 191, endPoint x: -40, endPoint y: 200, distance: 248.3
click at [0, 200] on html "Show Hidden/Deleted Creators nanalovesbeauty8 v 1.7.100 © Grail Talent Terms" at bounding box center [433, 476] width 867 height 952
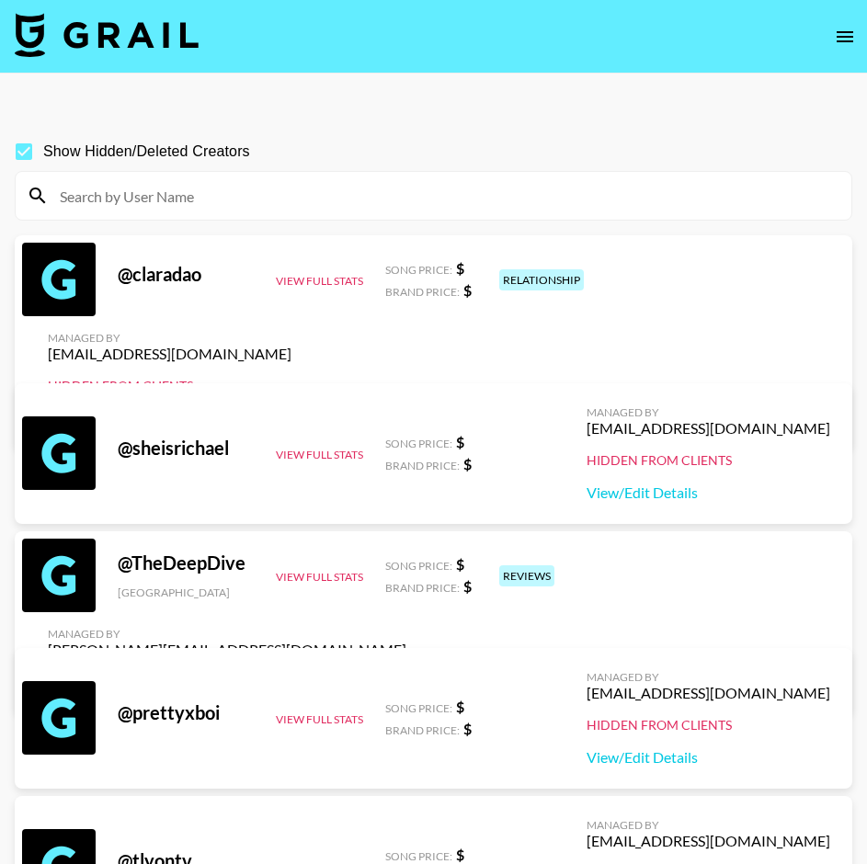
paste input "anadearco20"
type input "anadearco20"
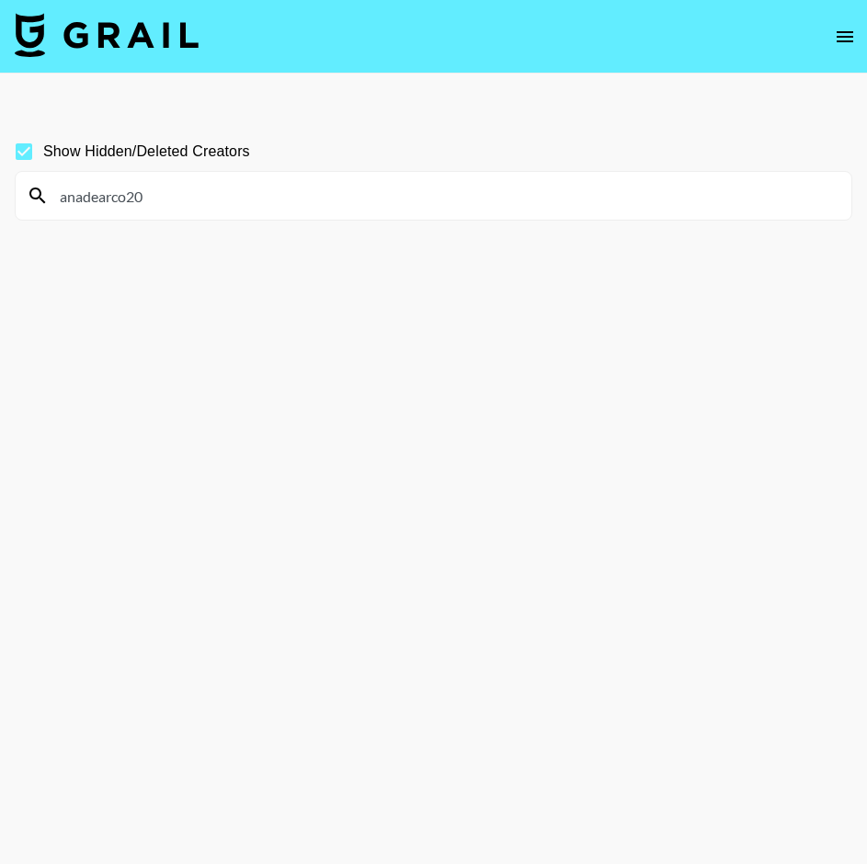
drag, startPoint x: 34, startPoint y: 205, endPoint x: 6, endPoint y: 205, distance: 28.5
click at [22, 205] on div "anadearco20" at bounding box center [433, 196] width 835 height 48
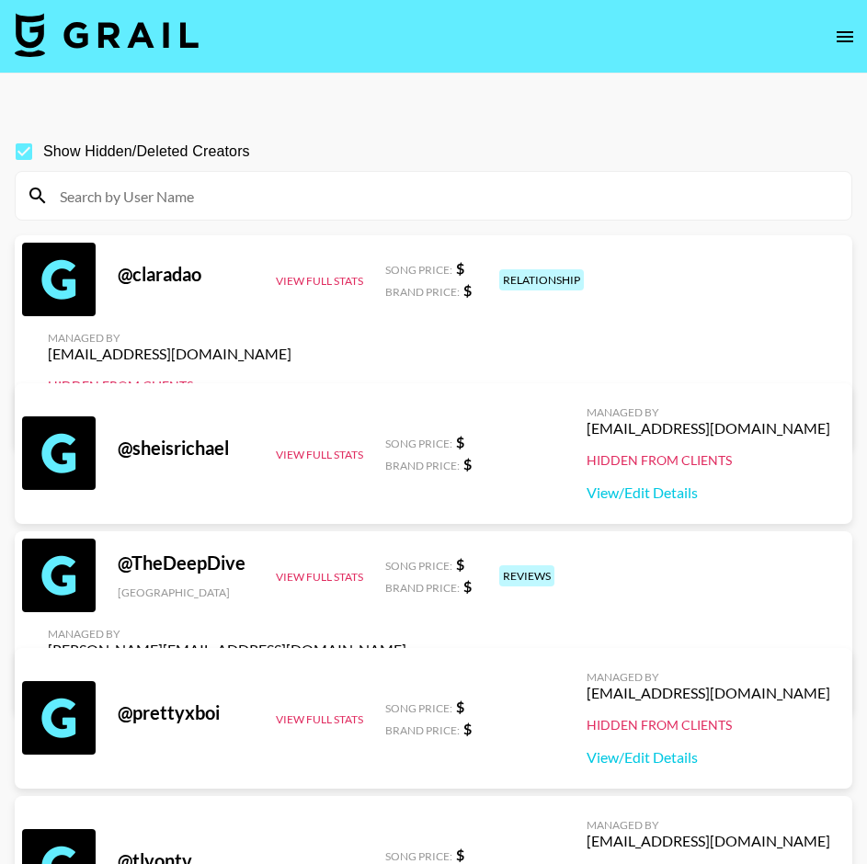
click at [218, 192] on input at bounding box center [444, 195] width 791 height 29
paste input "narabask"
type input "narabask"
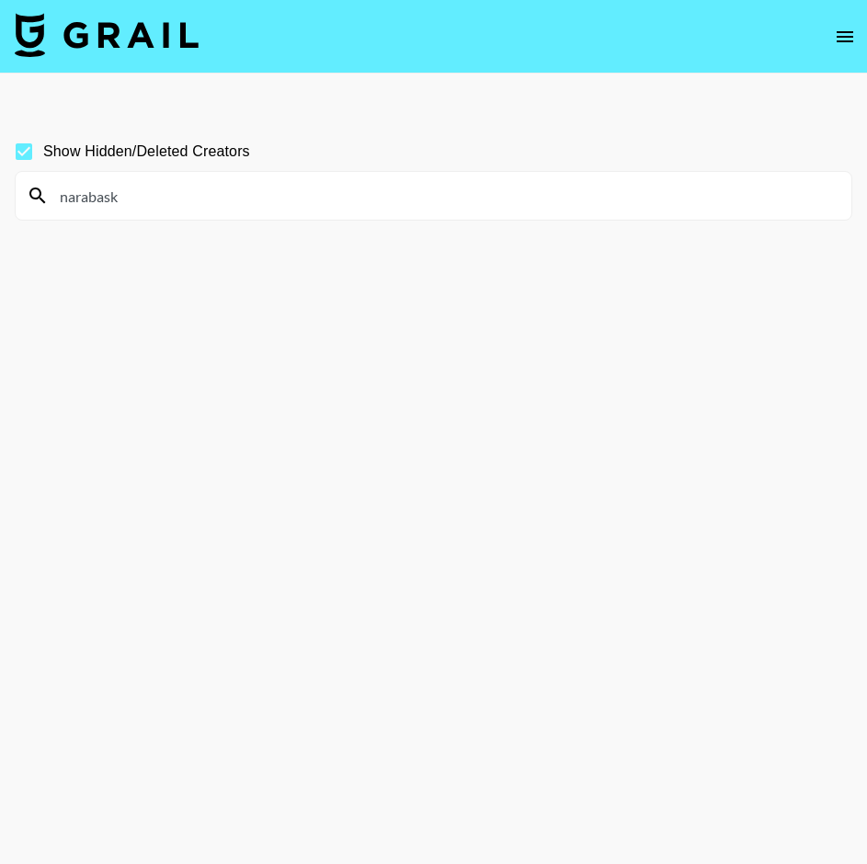
drag, startPoint x: 102, startPoint y: 181, endPoint x: 0, endPoint y: 179, distance: 102.0
click at [6, 178] on div "Show Hidden/Deleted Creators narabask" at bounding box center [433, 476] width 867 height 717
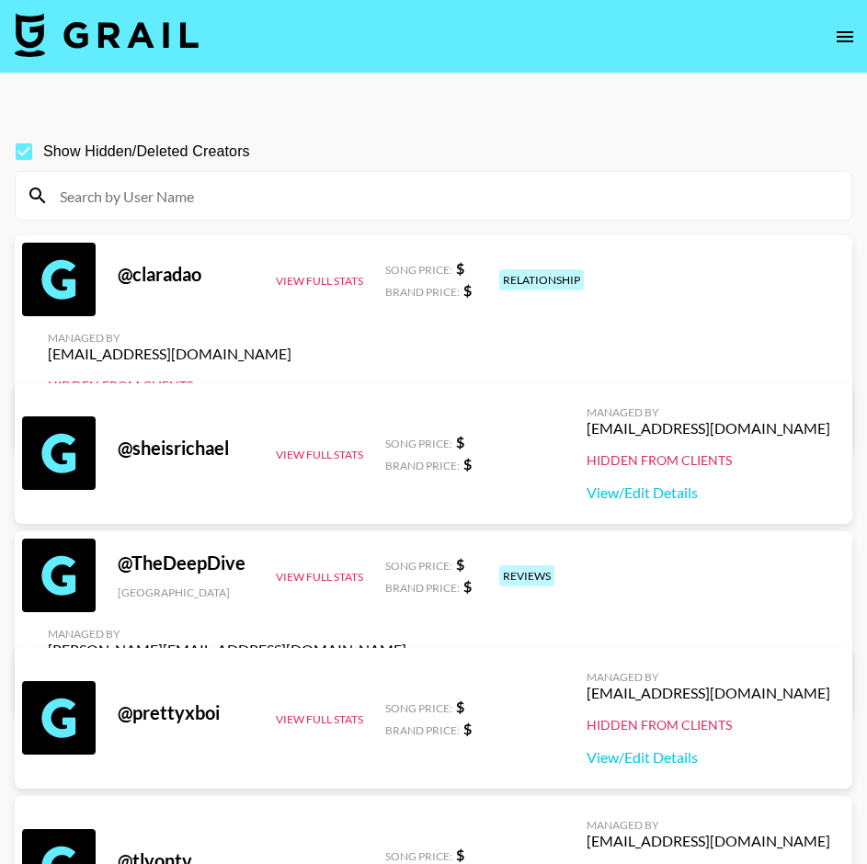
click at [190, 180] on div at bounding box center [433, 196] width 835 height 48
click at [186, 194] on input at bounding box center [444, 195] width 791 height 29
paste input "narabask"
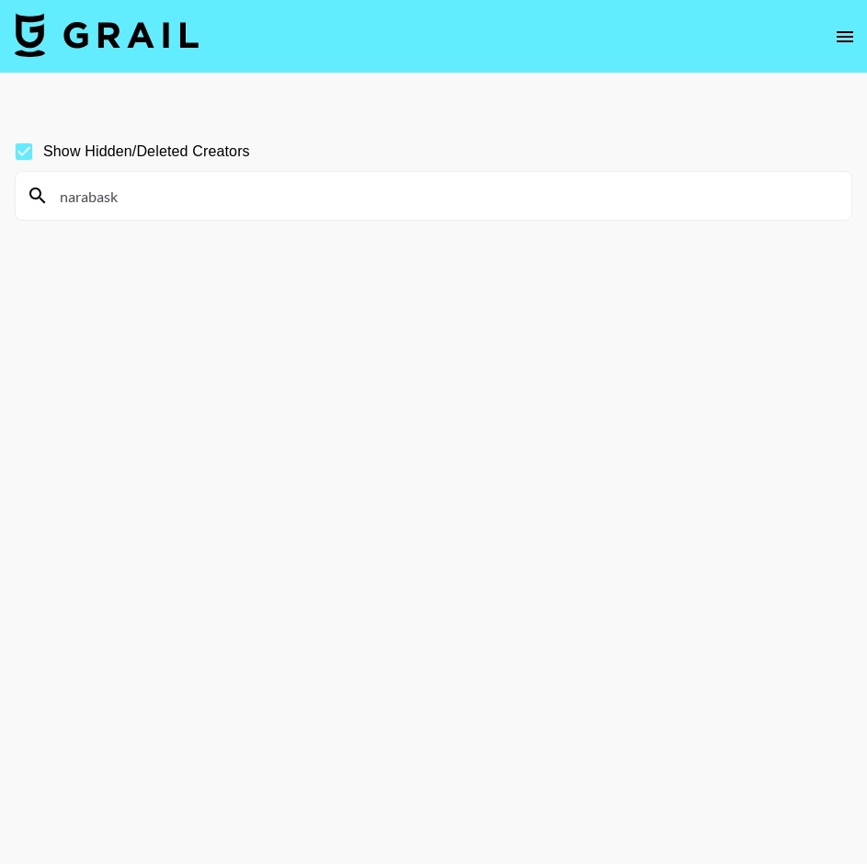
click at [195, 200] on input "narabask" at bounding box center [444, 195] width 791 height 29
drag, startPoint x: 83, startPoint y: 188, endPoint x: 53, endPoint y: 185, distance: 29.5
click at [53, 184] on input "narabask" at bounding box center [444, 195] width 791 height 29
paste input "mirandafannyyy"
type input "mirandafannyyy"
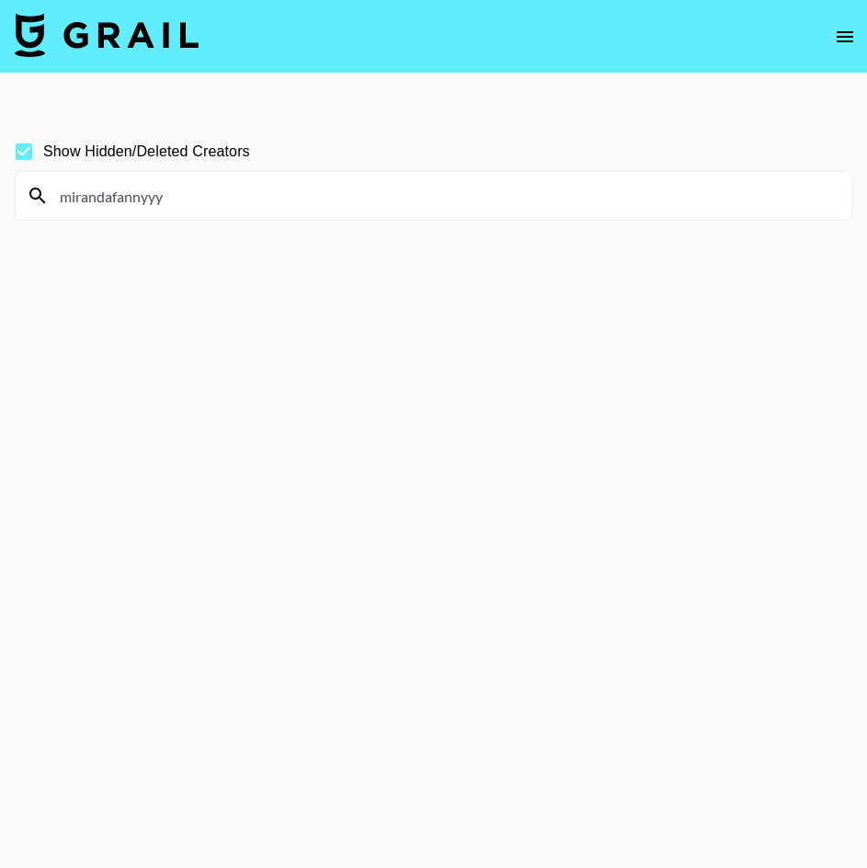
drag, startPoint x: 221, startPoint y: 208, endPoint x: 46, endPoint y: 188, distance: 175.8
click at [43, 189] on div "mirandafannyyy" at bounding box center [433, 196] width 835 height 48
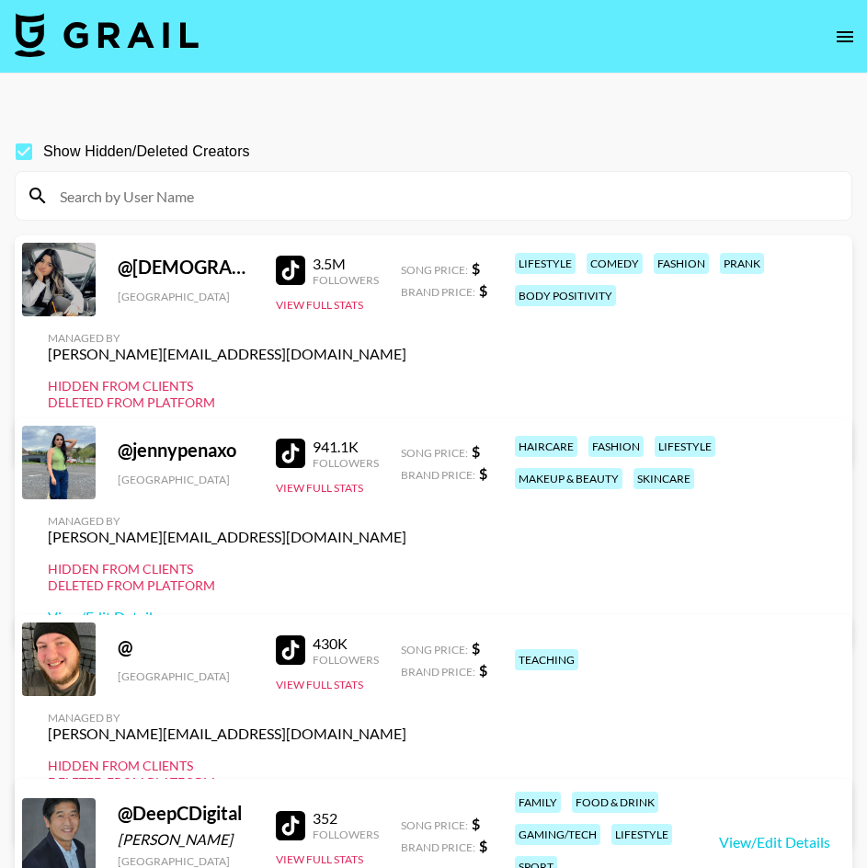
paste input "meganmauk"
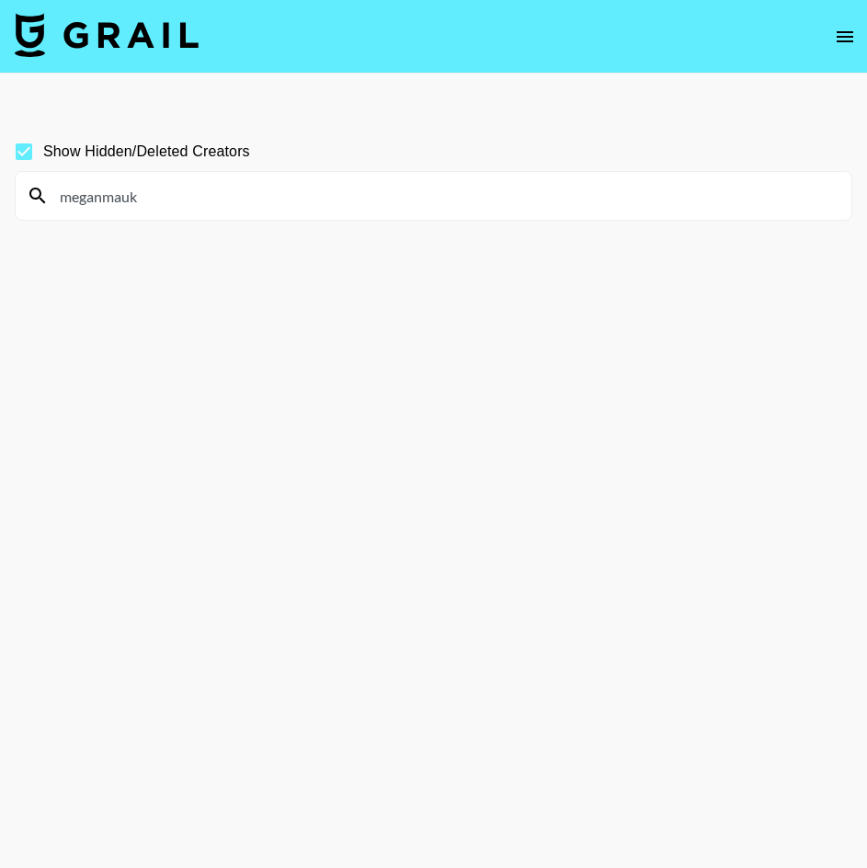
type input "meganmauk"
click at [170, 200] on input "meganmauk" at bounding box center [444, 195] width 791 height 29
drag, startPoint x: 144, startPoint y: 200, endPoint x: 18, endPoint y: 187, distance: 126.7
click at [23, 188] on div "meganmauk" at bounding box center [433, 196] width 835 height 48
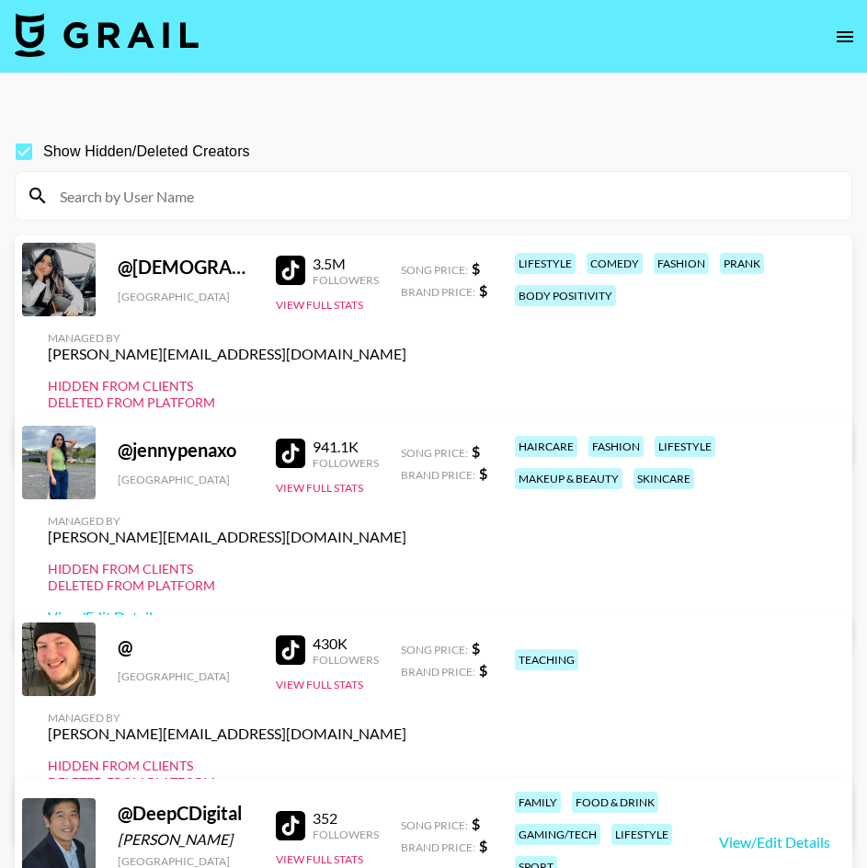
paste input "tymarz"
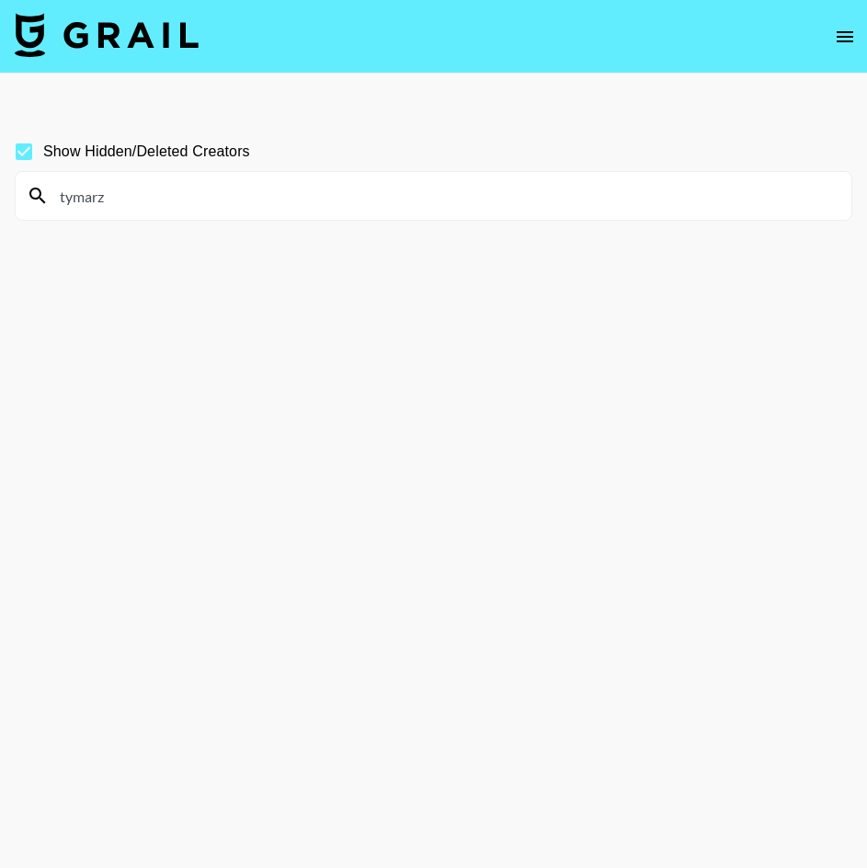
type input "tymarz"
drag, startPoint x: 116, startPoint y: 194, endPoint x: 0, endPoint y: 194, distance: 115.8
click at [6, 194] on div "Show Hidden/Deleted Creators tymarz" at bounding box center [433, 478] width 867 height 721
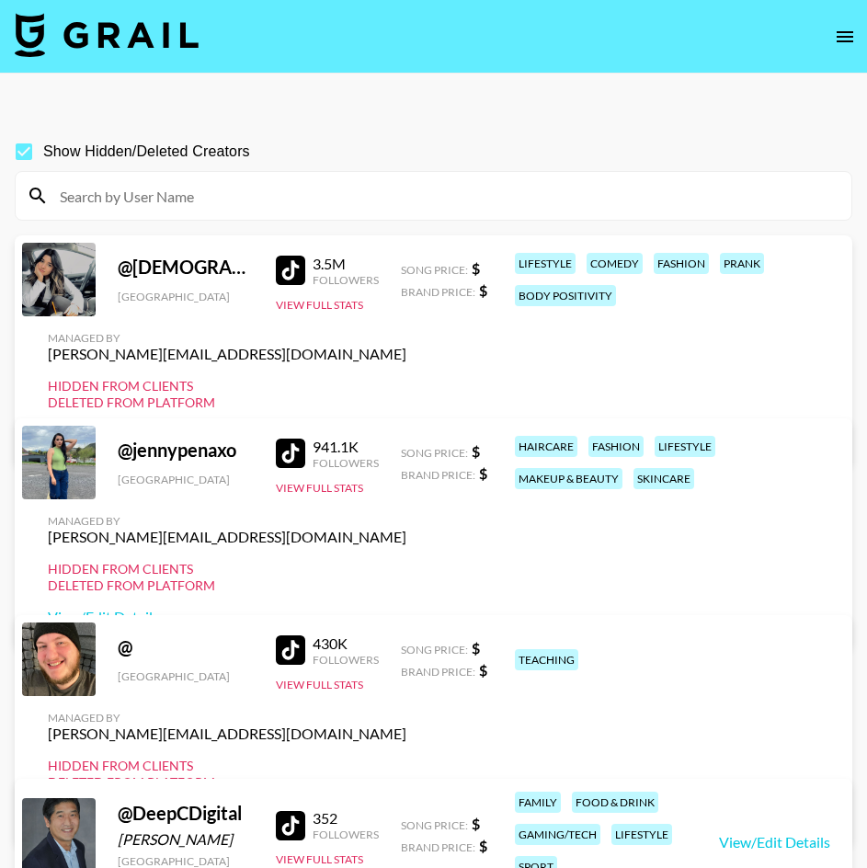
paste input "makeupbylexh"
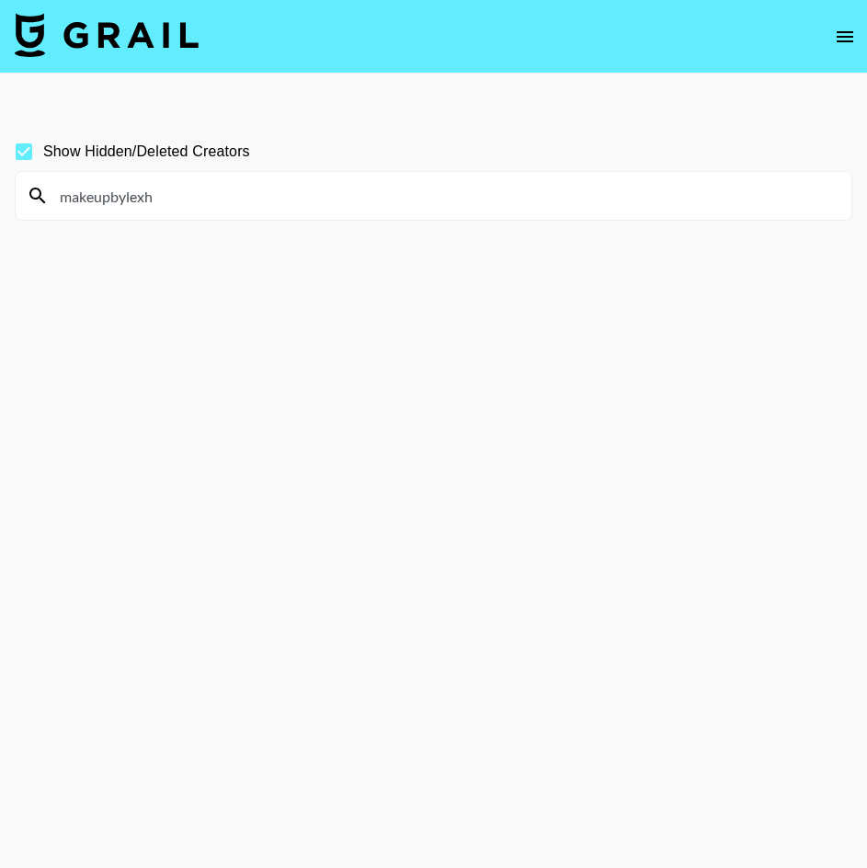
type input "makeupbylexh"
drag, startPoint x: 210, startPoint y: 195, endPoint x: -29, endPoint y: 185, distance: 240.1
click at [0, 185] on html "Show Hidden/Deleted Creators makeupbylexh v 1.7.100 © Grail Talent Terms" at bounding box center [433, 478] width 867 height 956
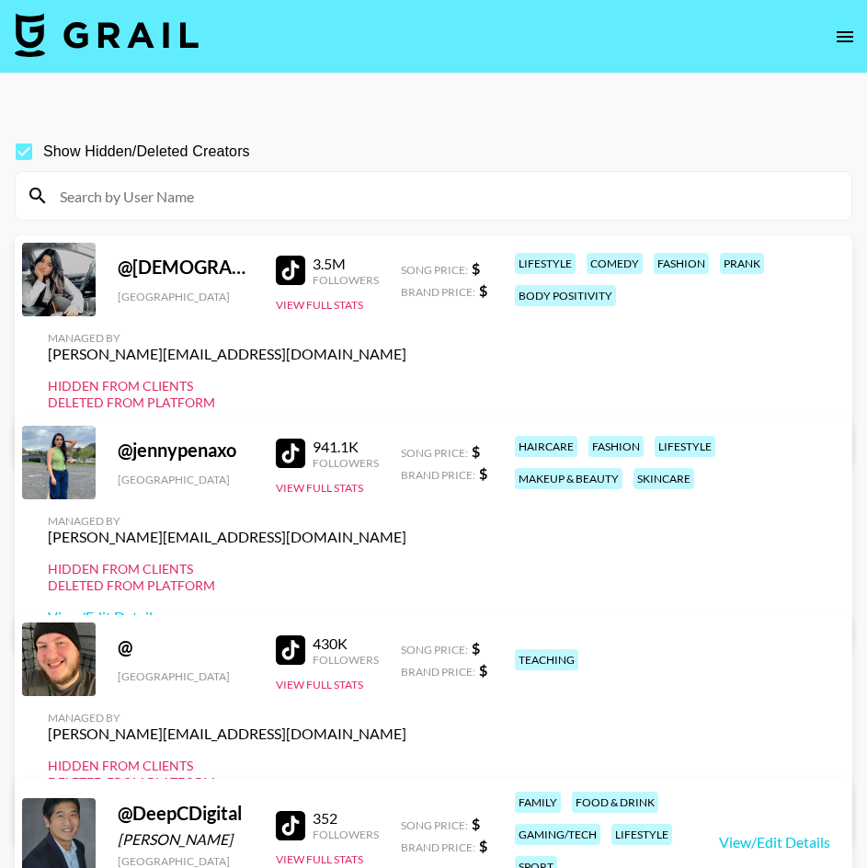
paste input "angelaypark"
type input "angelaypark"
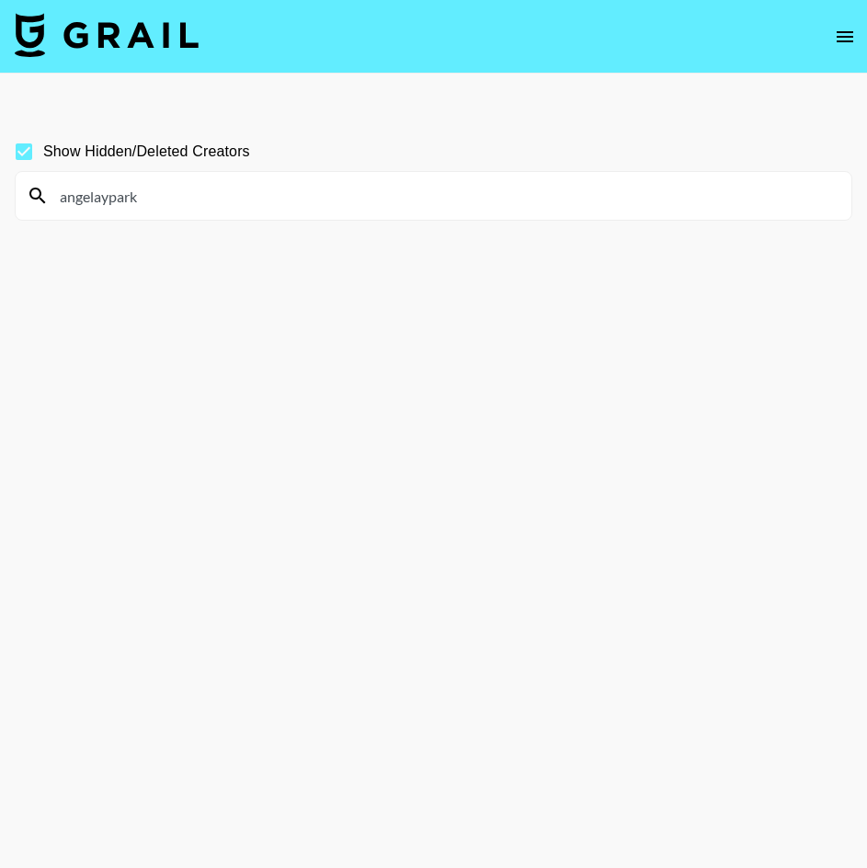
drag, startPoint x: 169, startPoint y: 195, endPoint x: -29, endPoint y: 187, distance: 198.7
click at [0, 187] on html "Show Hidden/Deleted Creators angelaypark v 1.7.100 © Grail Talent Terms" at bounding box center [433, 478] width 867 height 956
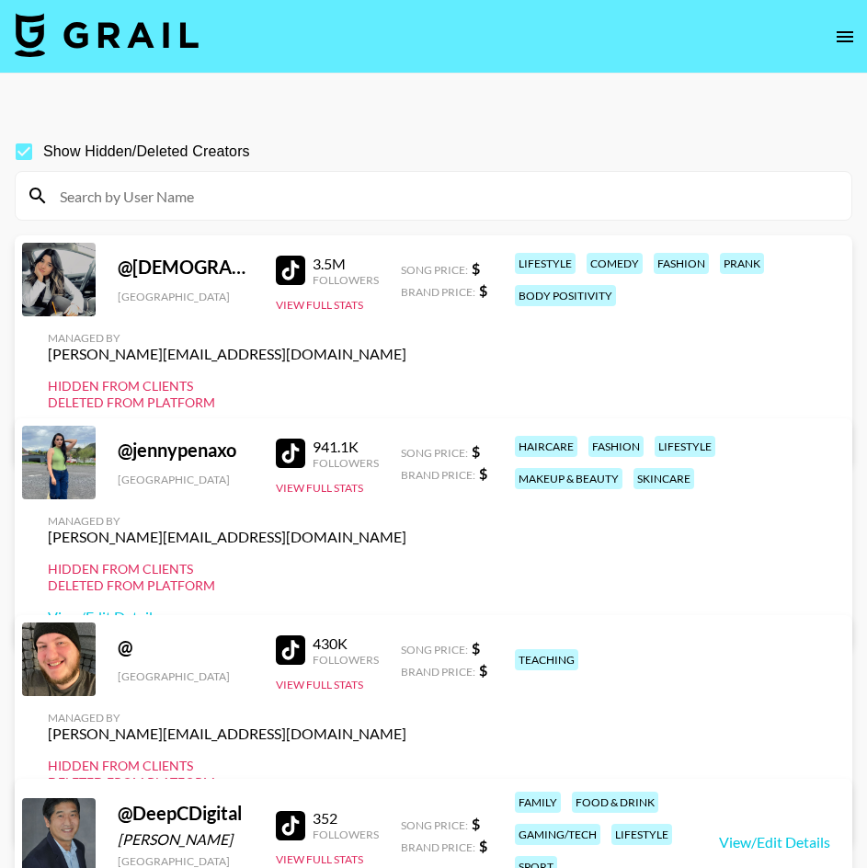
click at [229, 178] on div at bounding box center [433, 196] width 835 height 48
click at [222, 191] on input at bounding box center [444, 195] width 791 height 29
paste input "plumsforbuckyb"
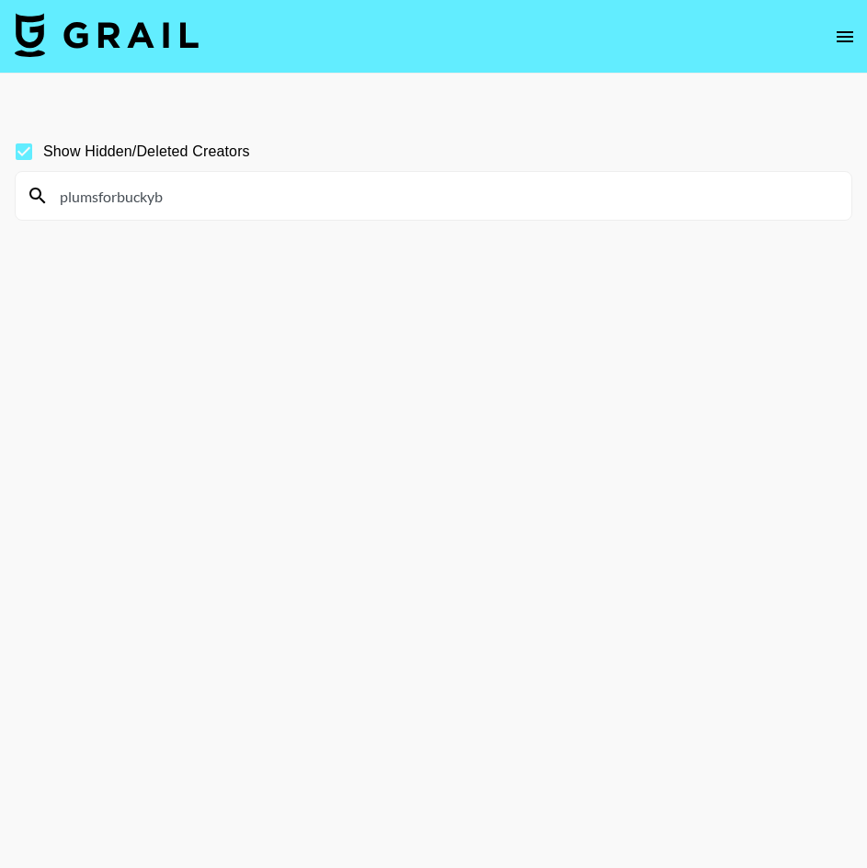
click at [270, 182] on input "plumsforbuckyb" at bounding box center [444, 195] width 791 height 29
click at [267, 182] on input "plumsforbuckyb" at bounding box center [444, 195] width 791 height 29
paste input "ericagbabyxo"
click at [153, 196] on input "plumsforbuckybericagbabyxo" at bounding box center [444, 195] width 791 height 29
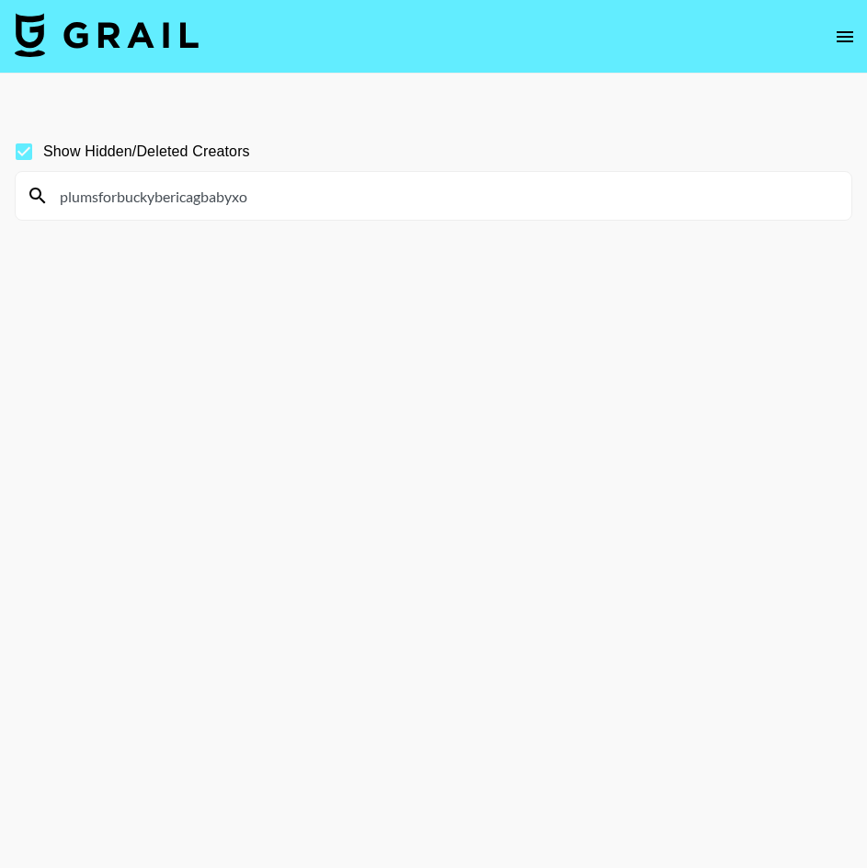
click at [153, 196] on input "plumsforbuckybericagbabyxo" at bounding box center [444, 195] width 791 height 29
paste input
click at [146, 313] on section "Show Hidden/Deleted Creators ericagbabyxo" at bounding box center [433, 478] width 837 height 721
click at [269, 218] on div "ericagbabyxo" at bounding box center [433, 196] width 835 height 48
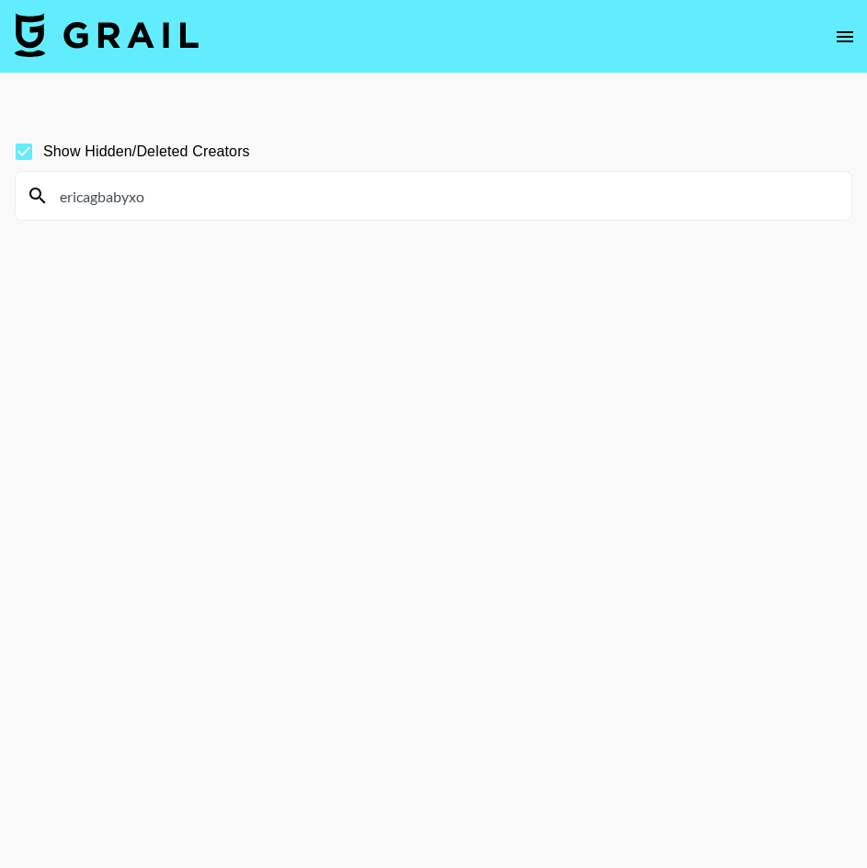
click at [247, 187] on input "ericagbabyxo" at bounding box center [444, 195] width 791 height 29
paste input "angelaypark"
drag, startPoint x: 208, startPoint y: 199, endPoint x: 68, endPoint y: 194, distance: 139.8
click at [68, 194] on input "ericagbabyxoangelaypark" at bounding box center [444, 195] width 791 height 29
type input "e"
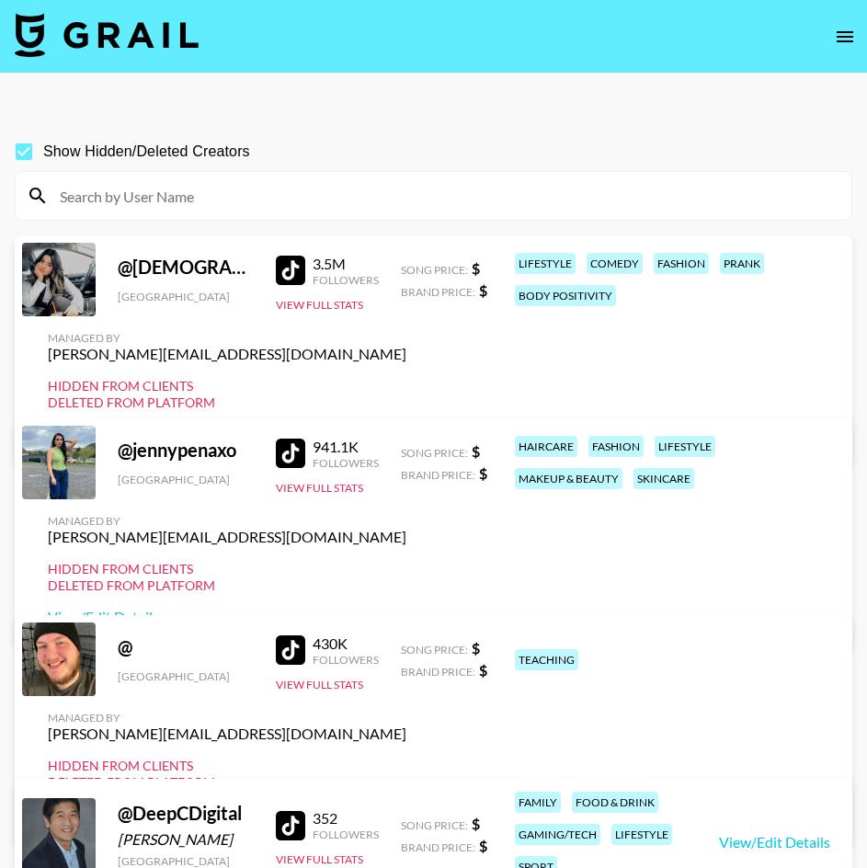
paste input "angelaypark"
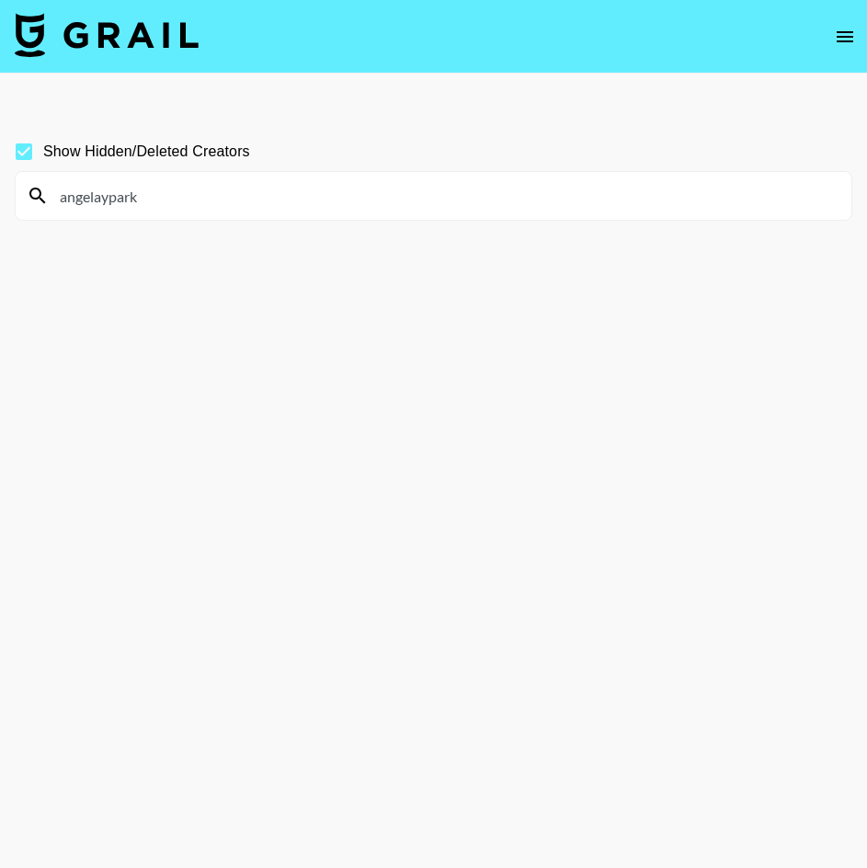
type input "angelaypark"
drag, startPoint x: 124, startPoint y: 191, endPoint x: 34, endPoint y: 184, distance: 90.4
click at [34, 184] on div "angelaypark" at bounding box center [433, 196] width 835 height 48
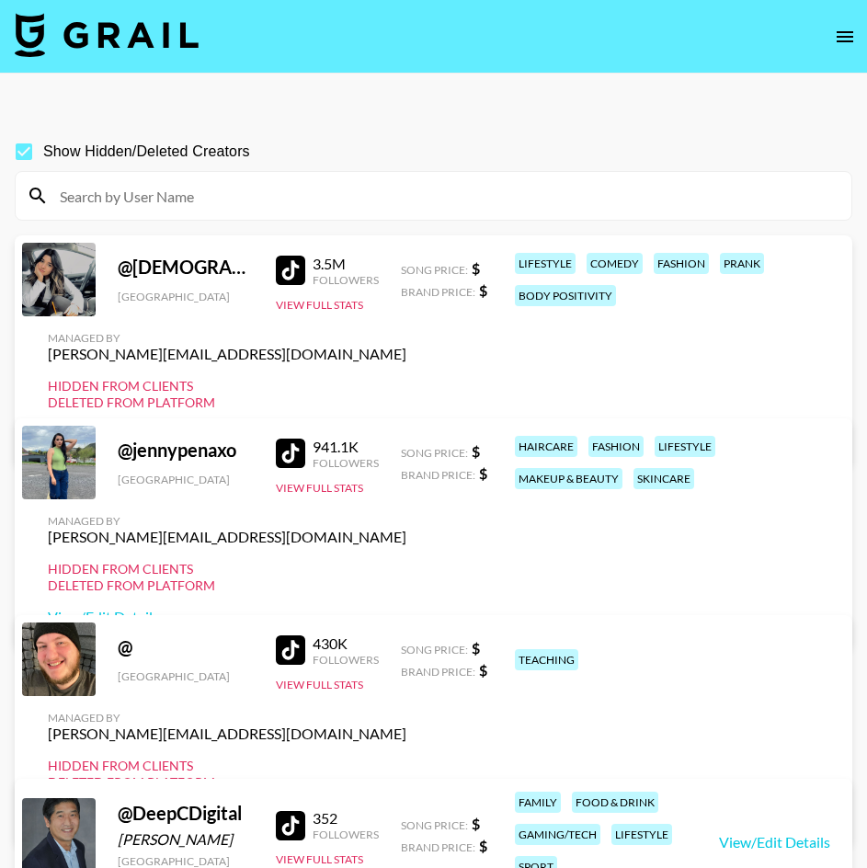
paste input "karlacruzbeauty"
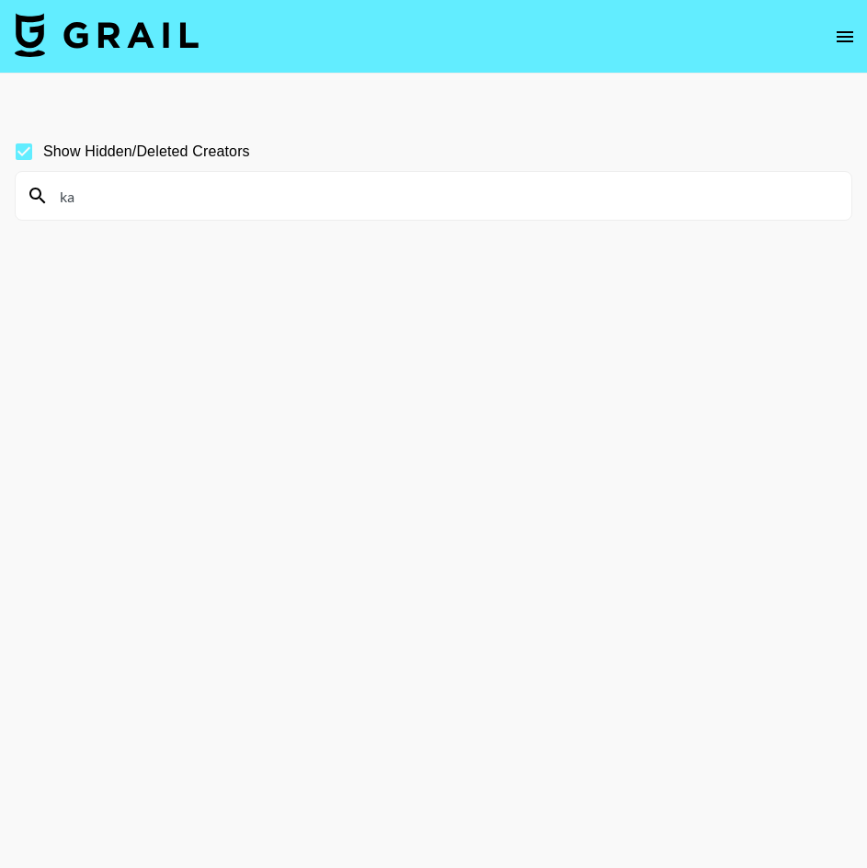
type input "k"
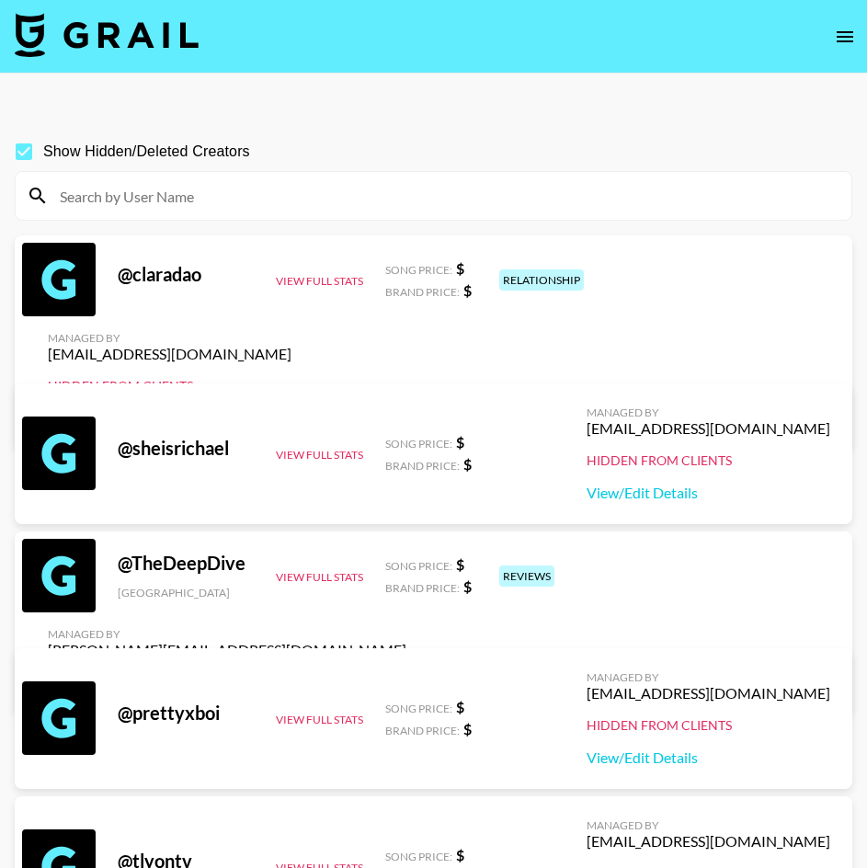
click at [206, 197] on input at bounding box center [444, 195] width 791 height 29
paste input "vvkaplan"
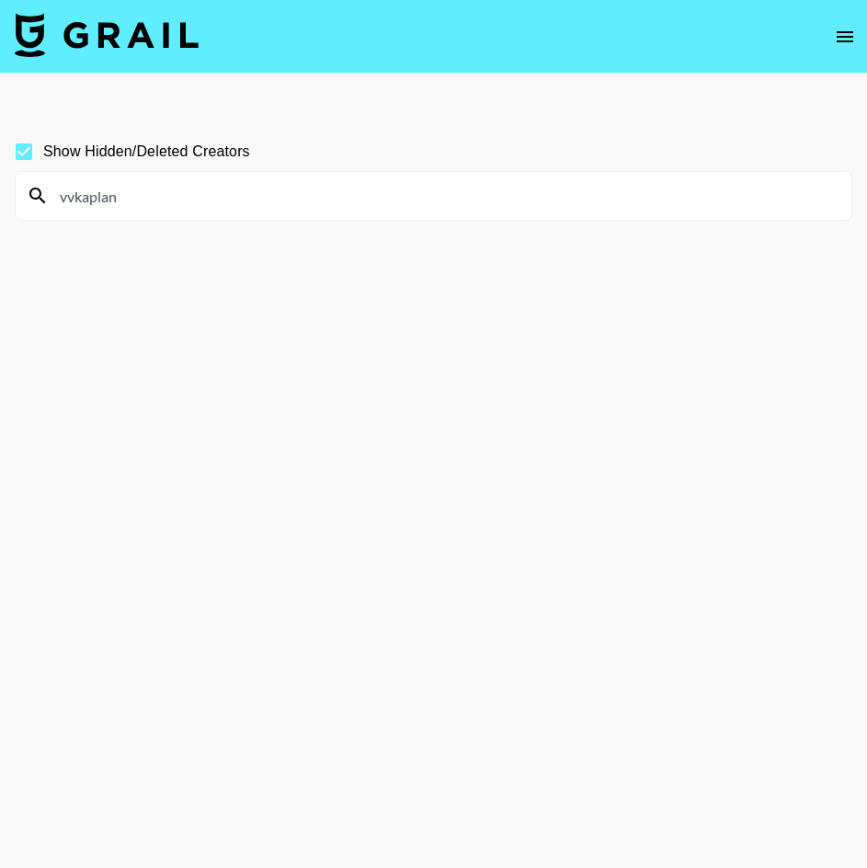
type input "vvkaplan"
drag, startPoint x: 75, startPoint y: 196, endPoint x: 26, endPoint y: 191, distance: 49.8
click at [31, 194] on div "vvkaplan" at bounding box center [433, 196] width 835 height 48
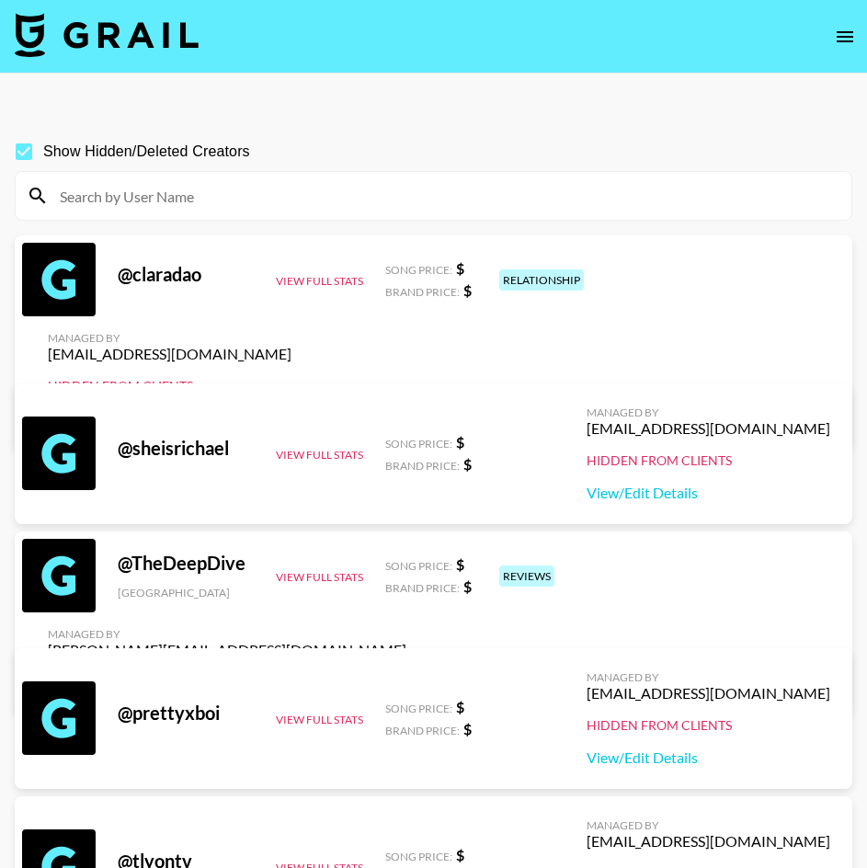
paste input "[EMAIL_ADDRESS][DOMAIN_NAME]"
type input "[EMAIL_ADDRESS][DOMAIN_NAME]"
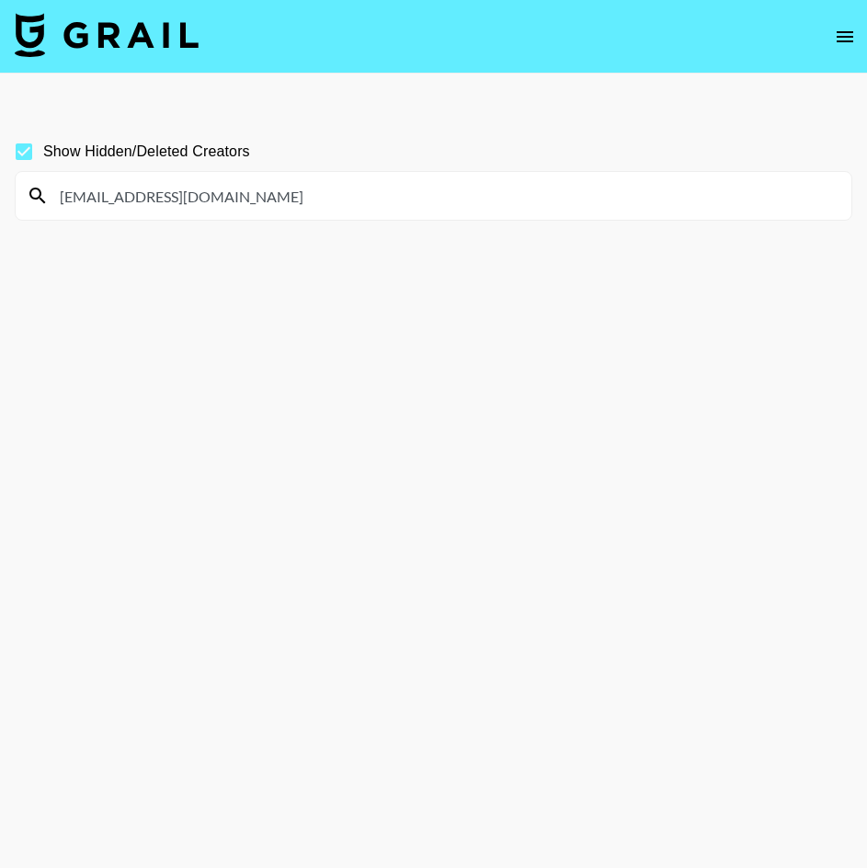
click at [216, 205] on input "[EMAIL_ADDRESS][DOMAIN_NAME]" at bounding box center [444, 195] width 791 height 29
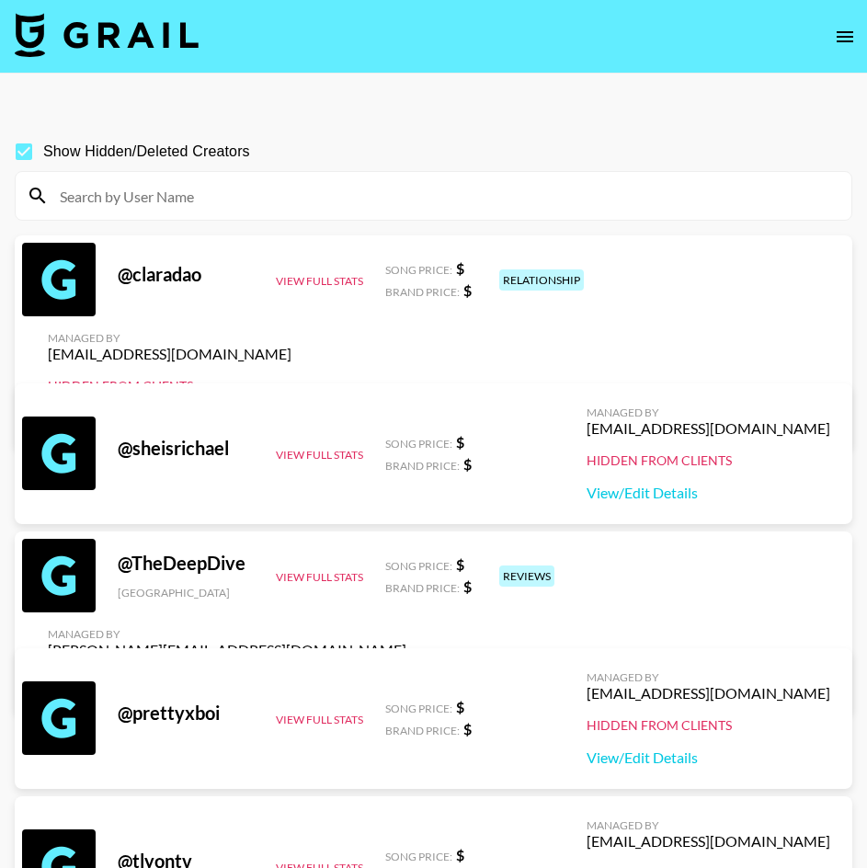
click at [205, 201] on input at bounding box center [444, 195] width 791 height 29
paste input "jordielocks_"
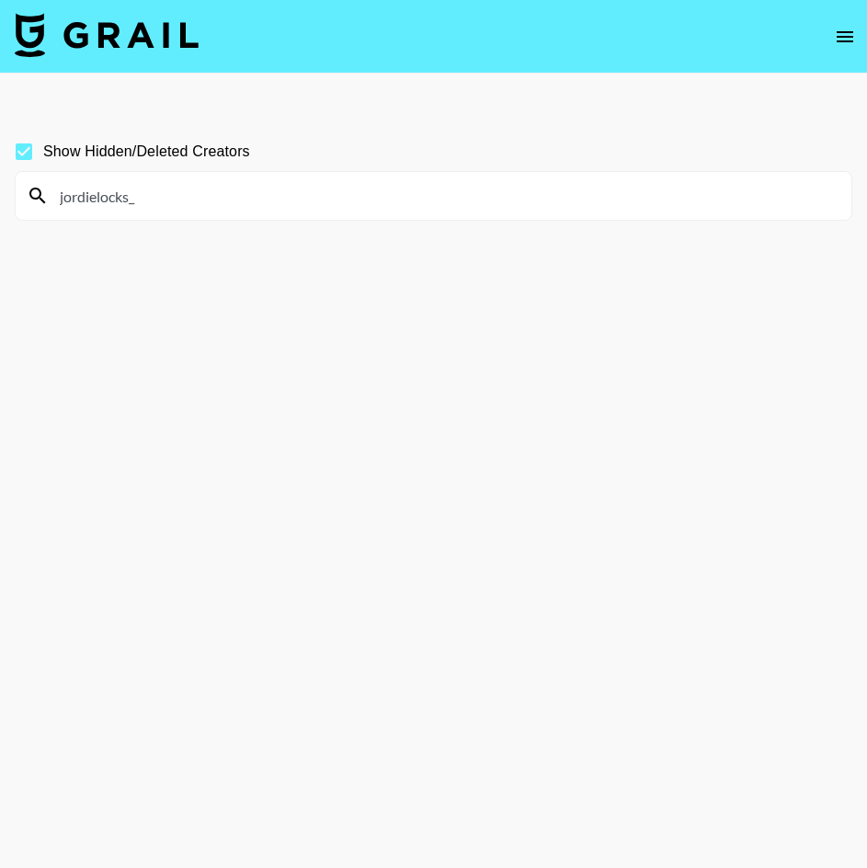
type input "jordielocks_"
drag, startPoint x: 157, startPoint y: 202, endPoint x: 30, endPoint y: 188, distance: 127.6
click at [45, 188] on div "jordielocks_" at bounding box center [433, 196] width 835 height 48
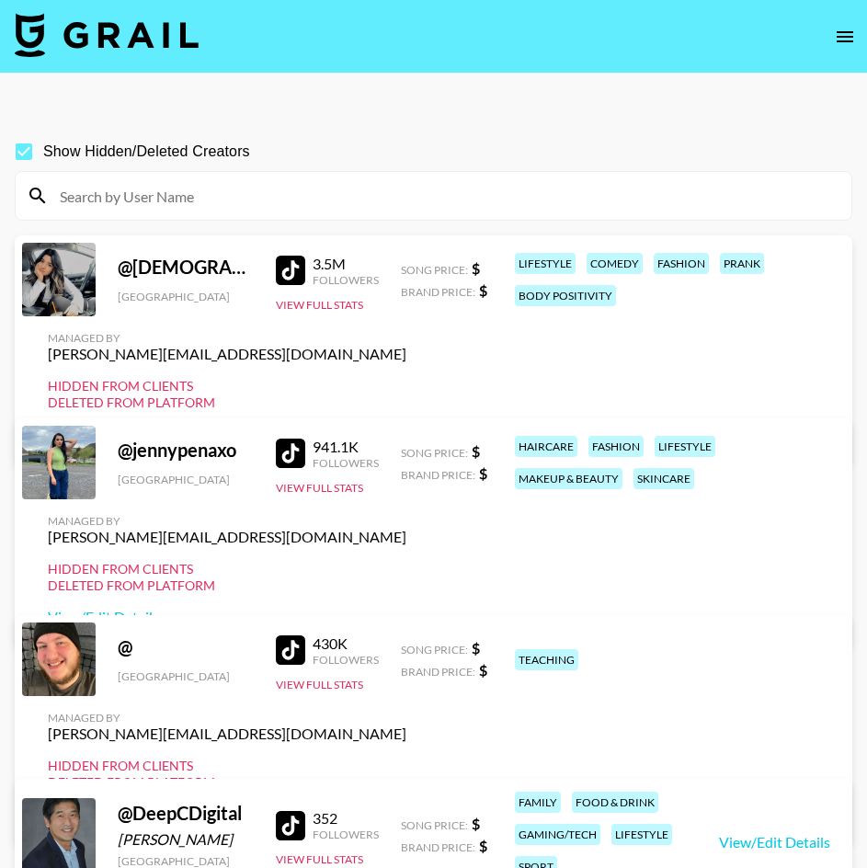
paste input "lindseyszn"
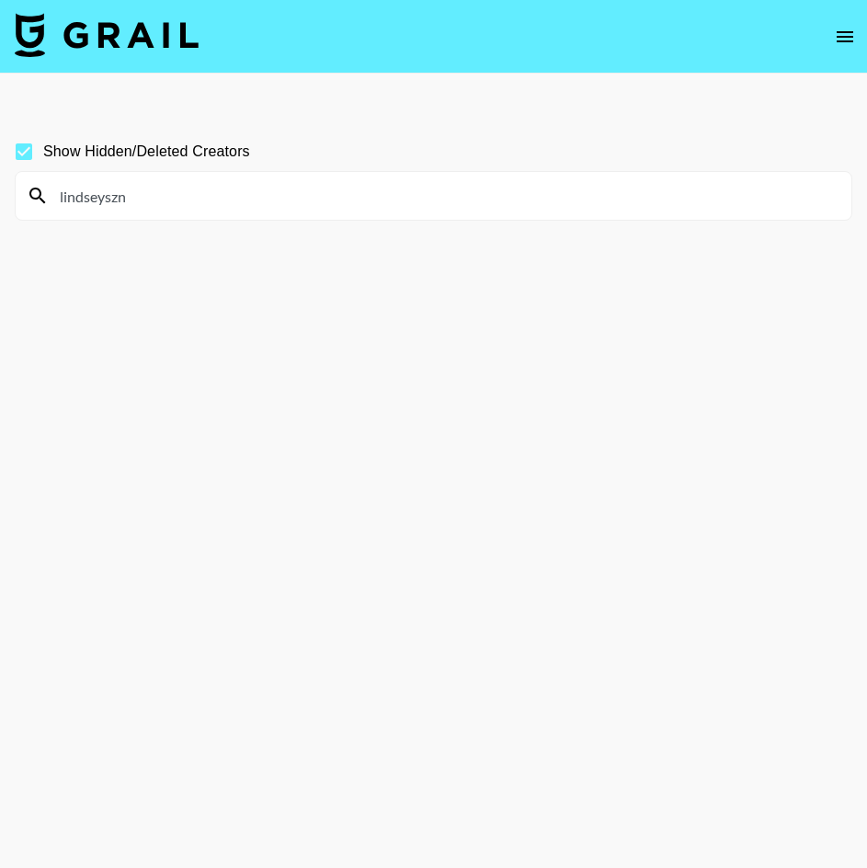
type input "lindseyszn"
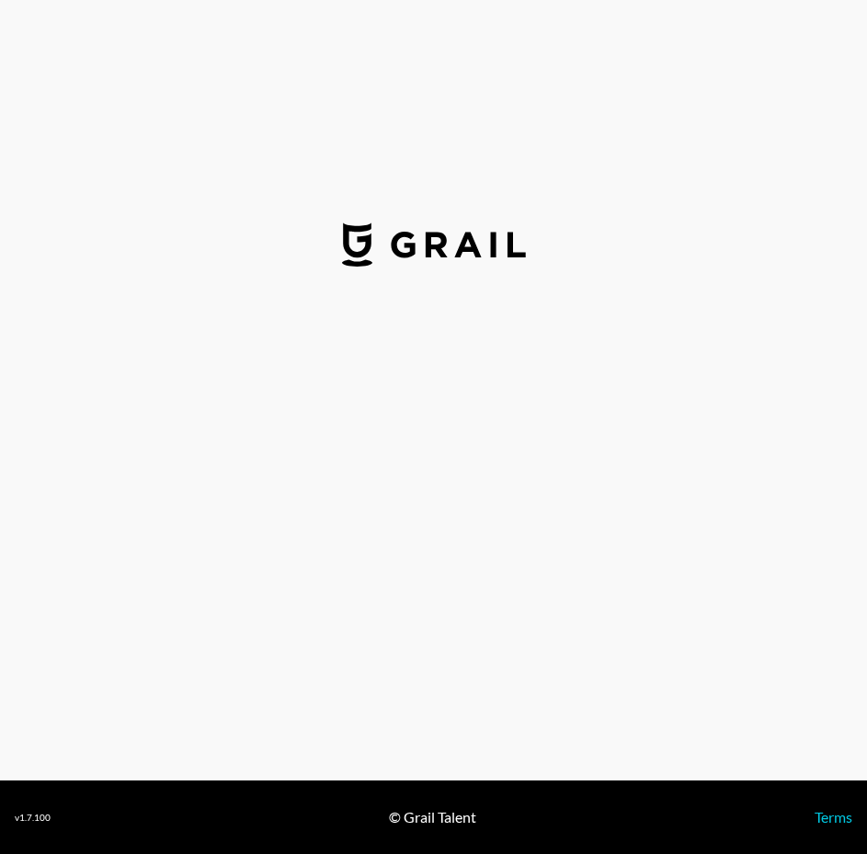
select select "USD"
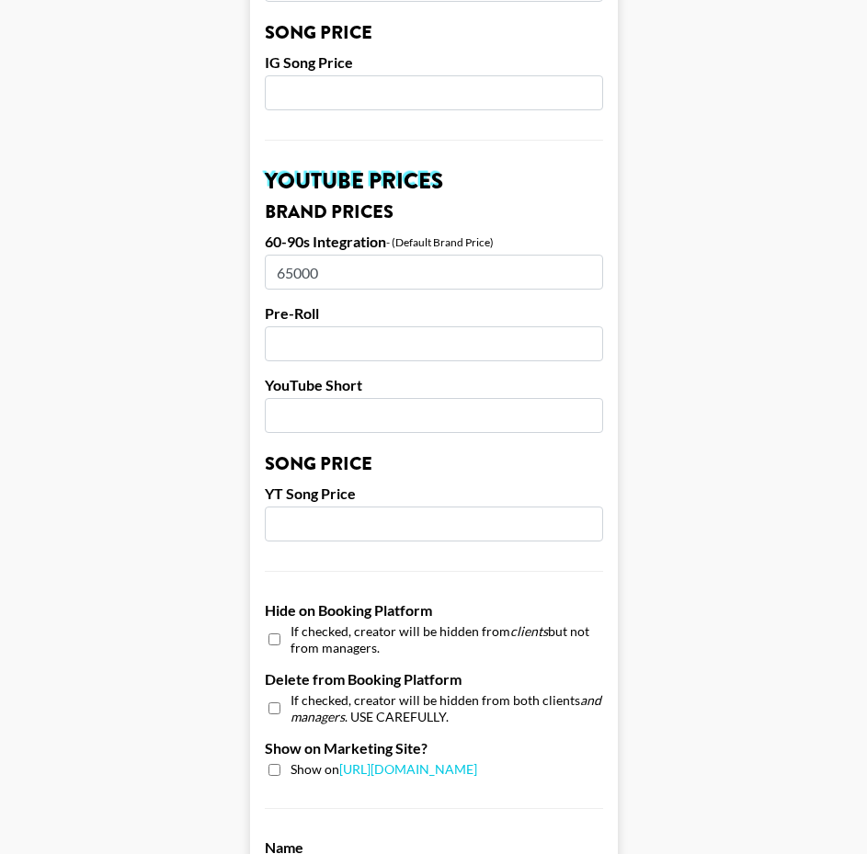
scroll to position [1287, 0]
